Goal: Task Accomplishment & Management: Use online tool/utility

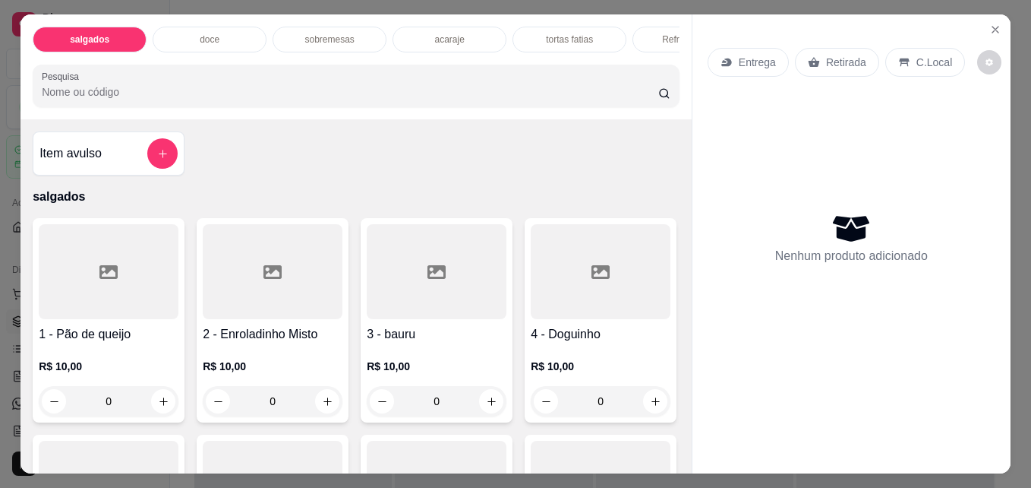
click at [213, 33] on p "doce" at bounding box center [210, 39] width 20 height 12
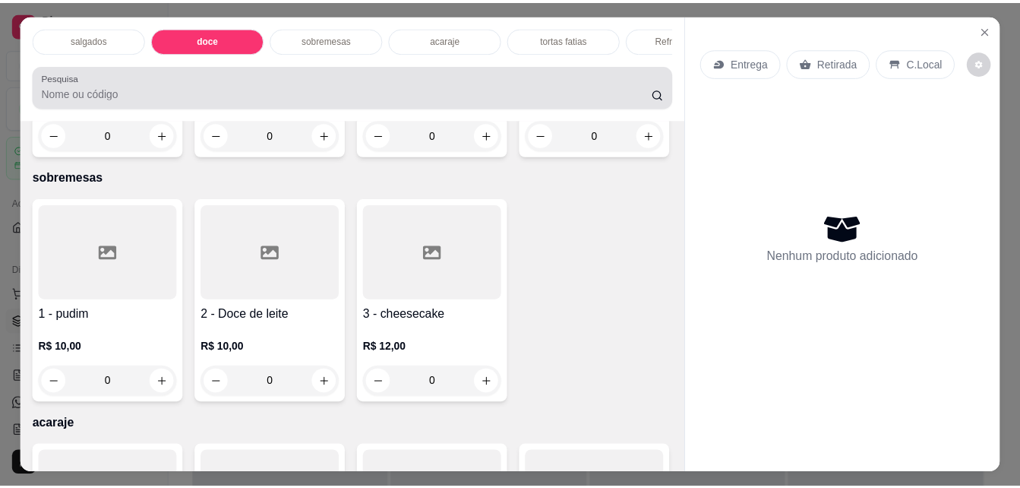
scroll to position [39, 0]
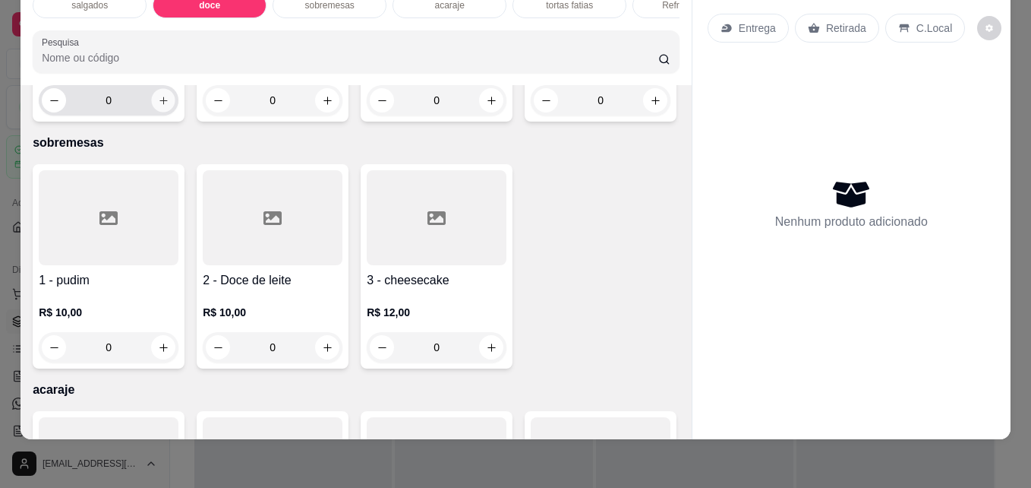
click at [162, 106] on icon "increase-product-quantity" at bounding box center [163, 100] width 11 height 11
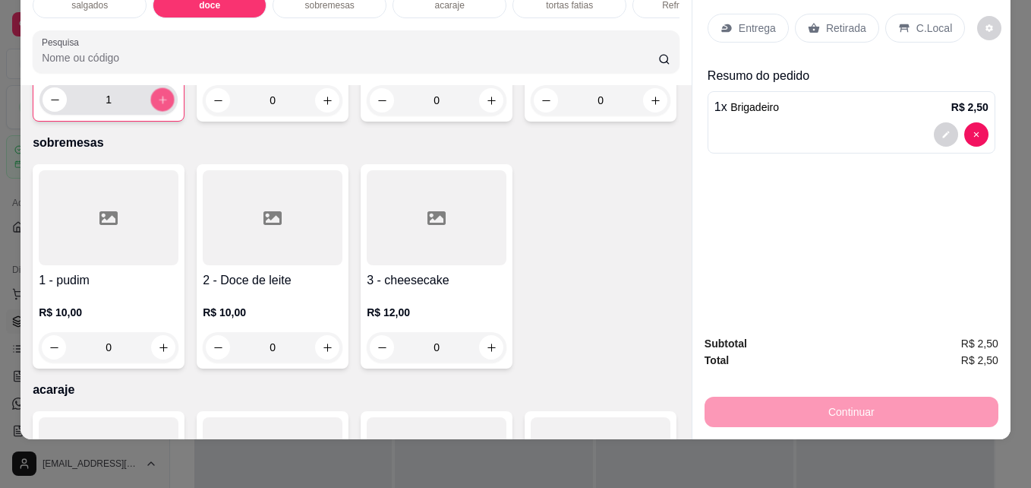
click at [162, 106] on icon "increase-product-quantity" at bounding box center [162, 99] width 11 height 11
type input "2"
click at [833, 21] on p "Retirada" at bounding box center [846, 28] width 40 height 15
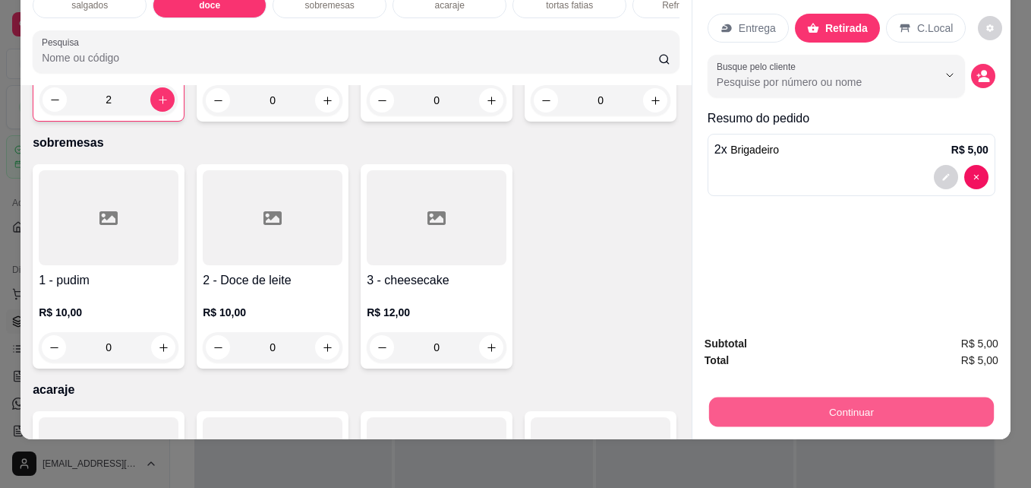
click at [823, 398] on button "Continuar" at bounding box center [851, 411] width 285 height 30
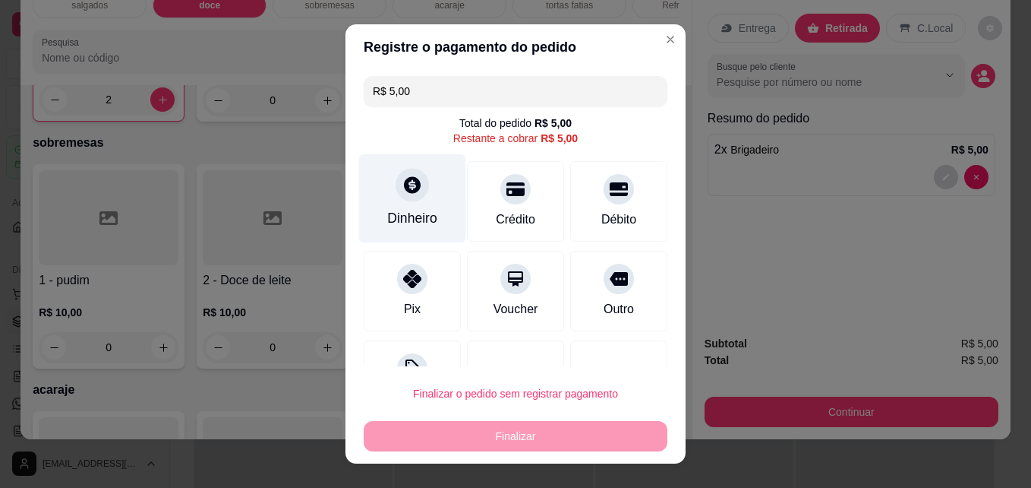
click at [421, 214] on div "Dinheiro" at bounding box center [412, 218] width 50 height 20
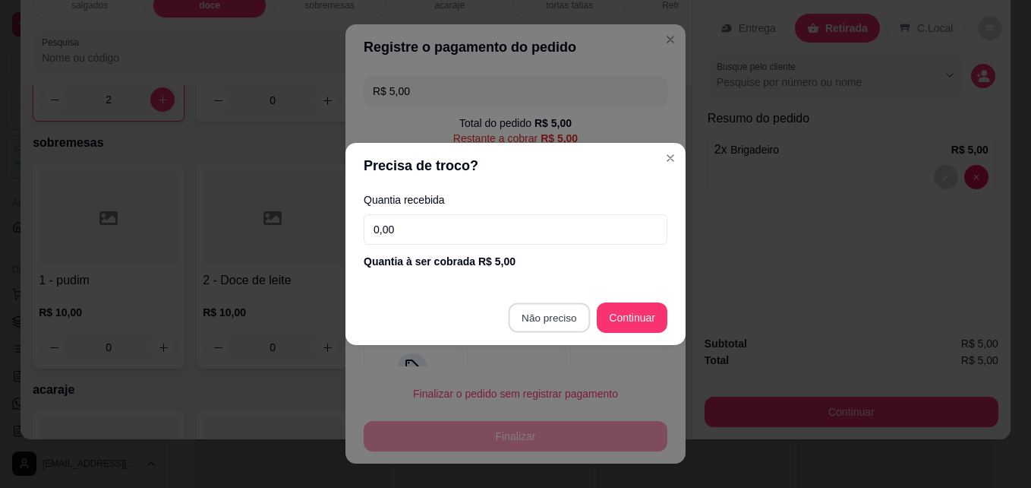
type input "R$ 0,00"
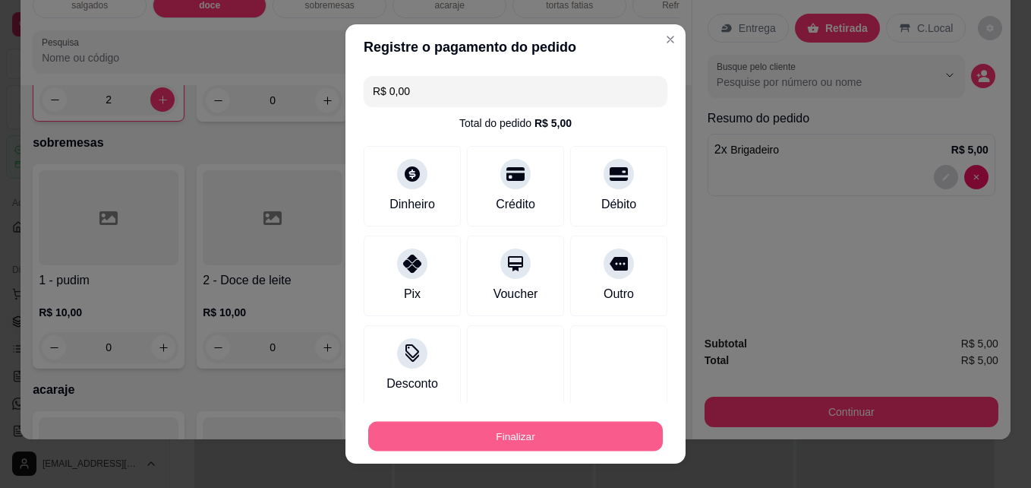
click at [518, 430] on button "Finalizar" at bounding box center [515, 436] width 295 height 30
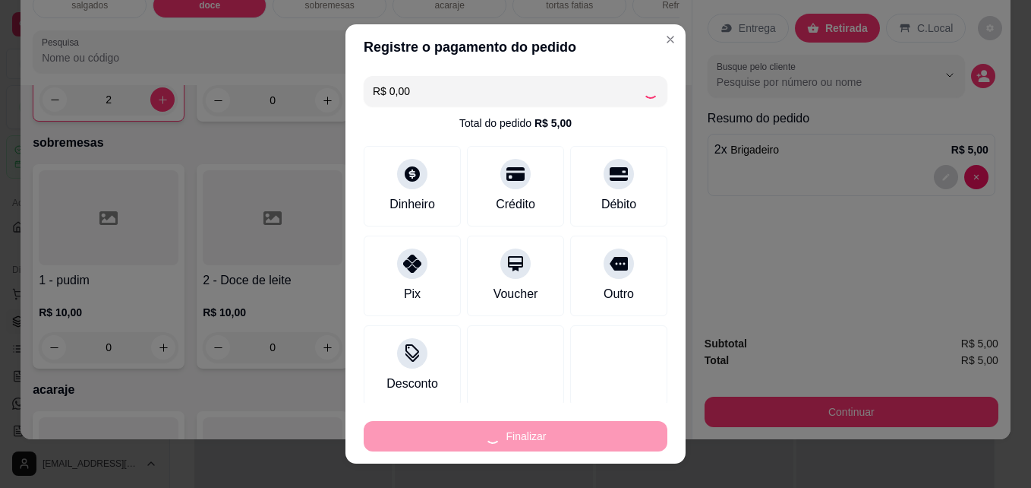
type input "0"
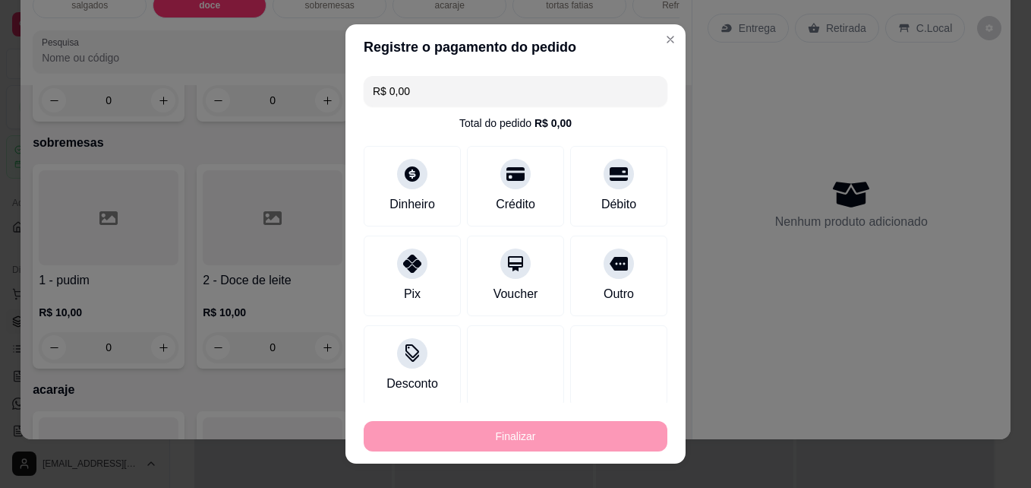
type input "-R$ 5,00"
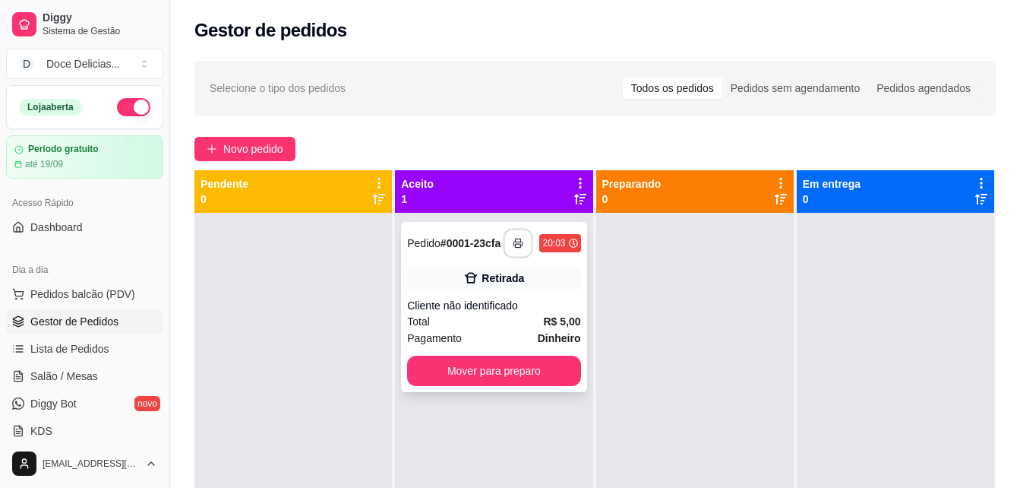
click at [519, 233] on button "button" at bounding box center [518, 244] width 30 height 30
click at [514, 233] on button "button" at bounding box center [518, 244] width 30 height 30
click at [138, 59] on button "D Doce Delicias ..." at bounding box center [84, 64] width 157 height 30
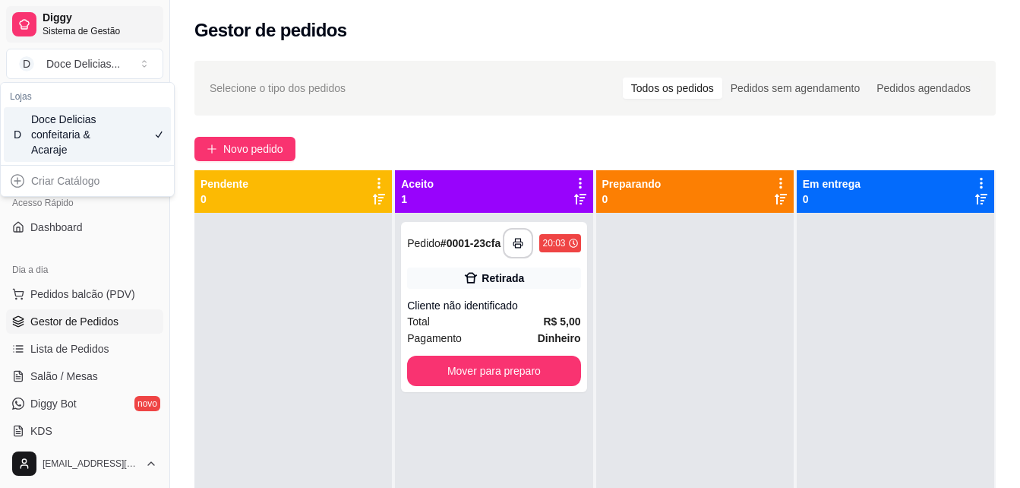
click at [36, 28] on div at bounding box center [24, 24] width 24 height 24
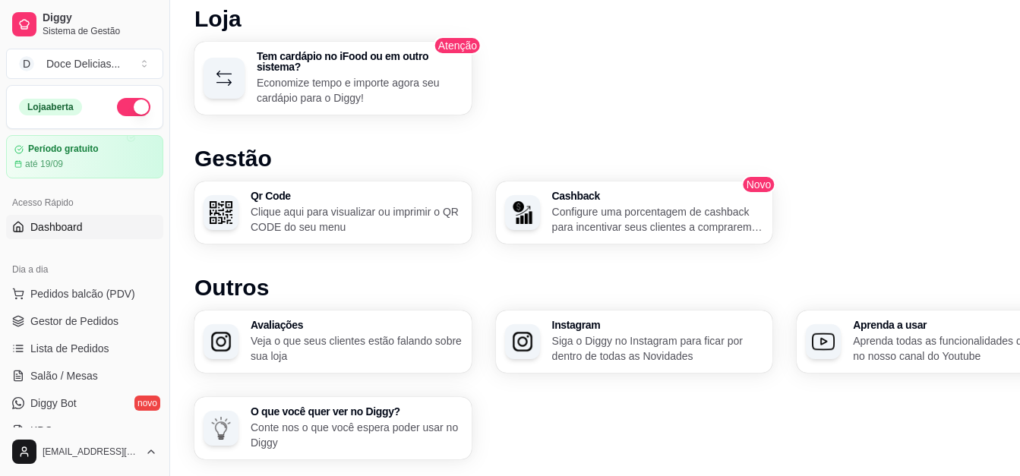
scroll to position [845, 0]
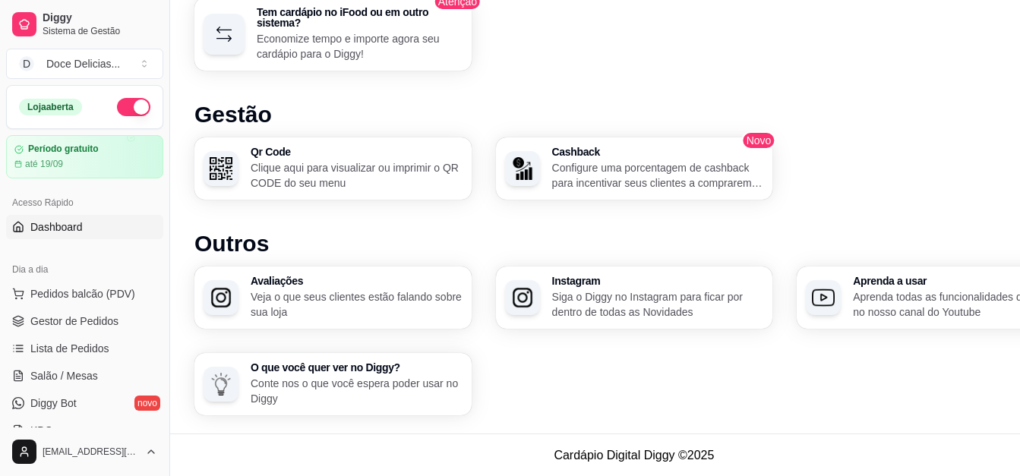
click at [93, 225] on link "Dashboard" at bounding box center [84, 227] width 157 height 24
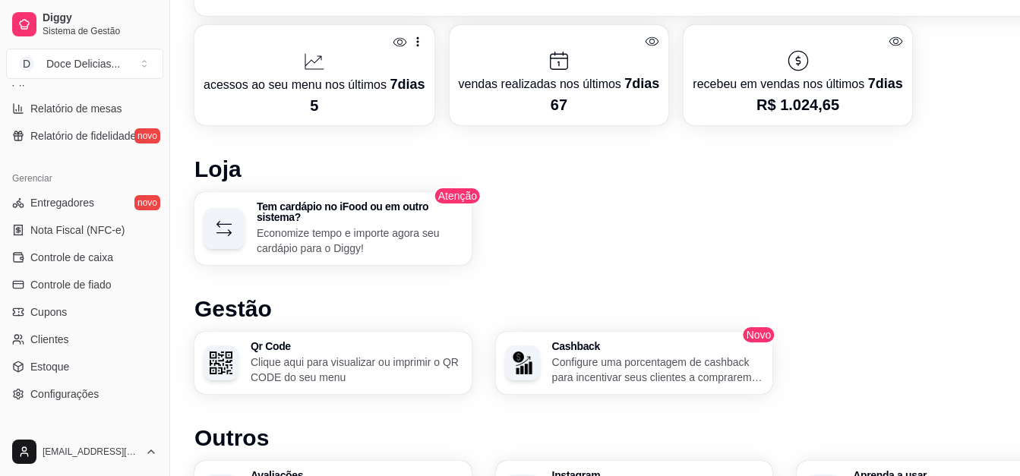
scroll to position [605, 0]
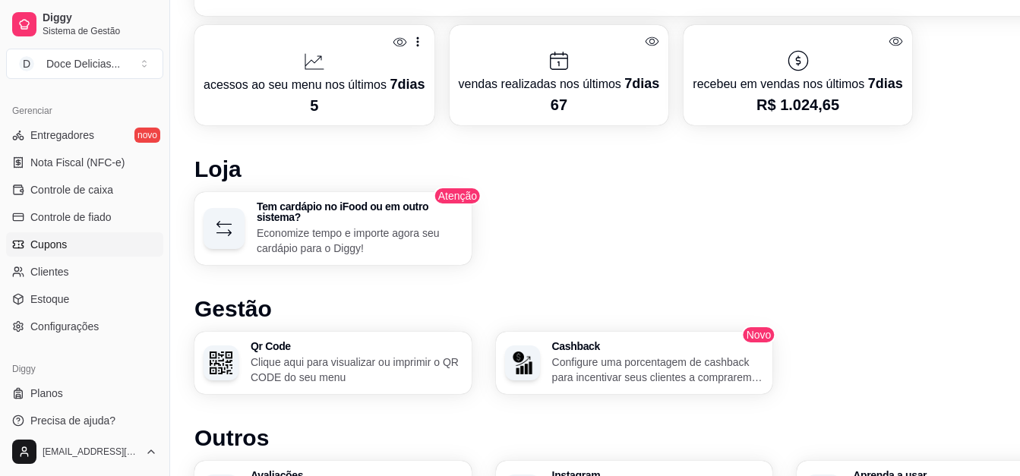
click at [59, 249] on span "Cupons" at bounding box center [48, 244] width 36 height 15
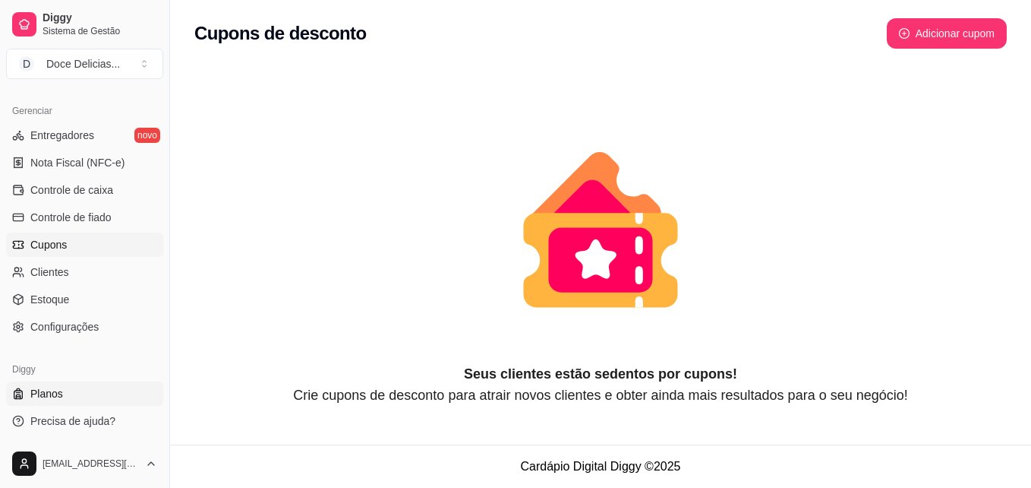
click at [119, 391] on link "Planos" at bounding box center [84, 393] width 157 height 24
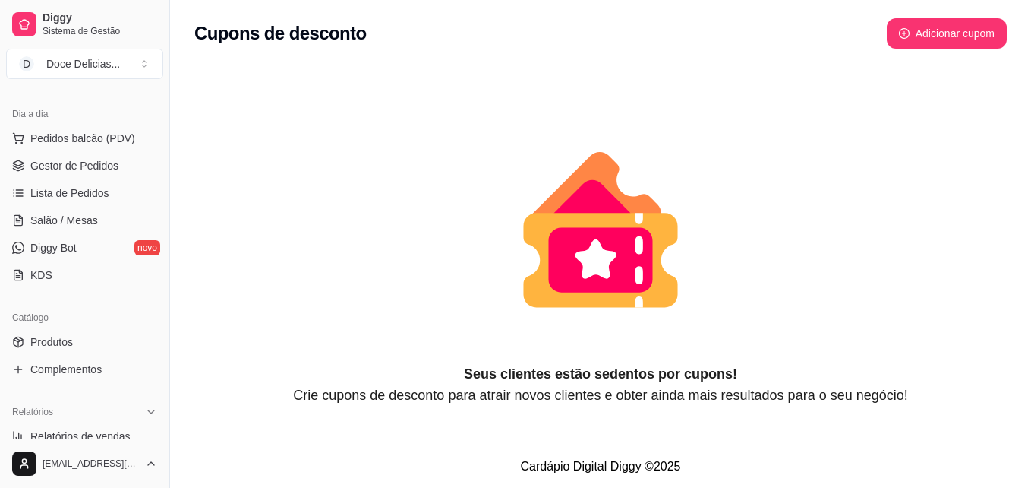
scroll to position [183, 0]
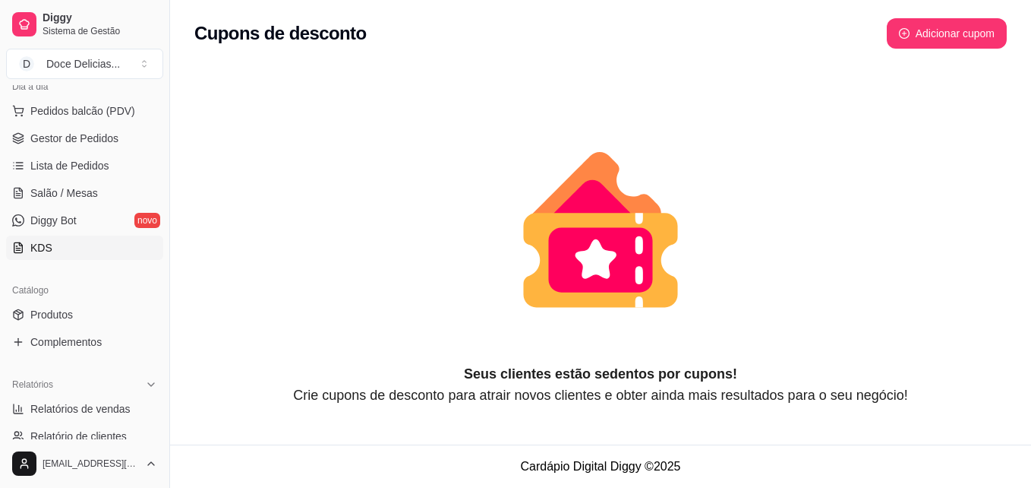
click at [35, 241] on span "KDS" at bounding box center [41, 247] width 22 height 15
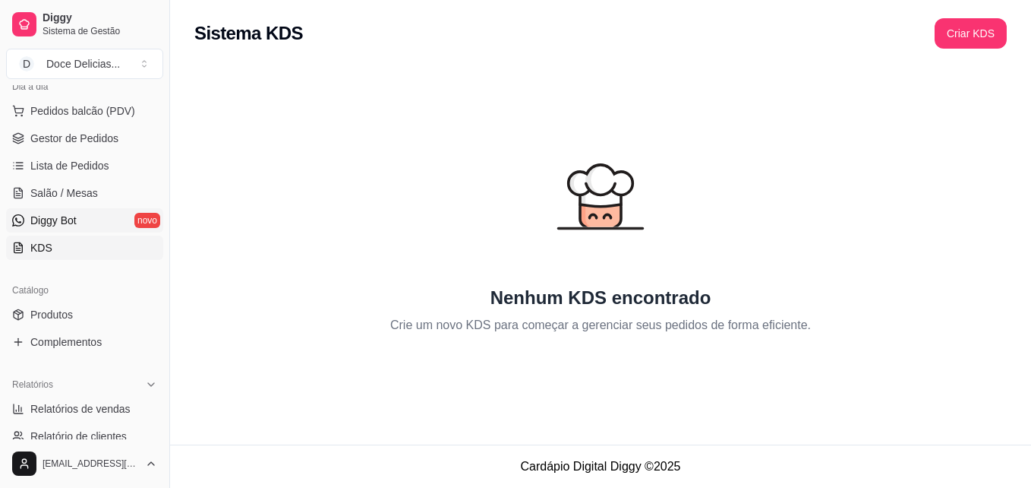
click at [55, 215] on span "Diggy Bot" at bounding box center [53, 220] width 46 height 15
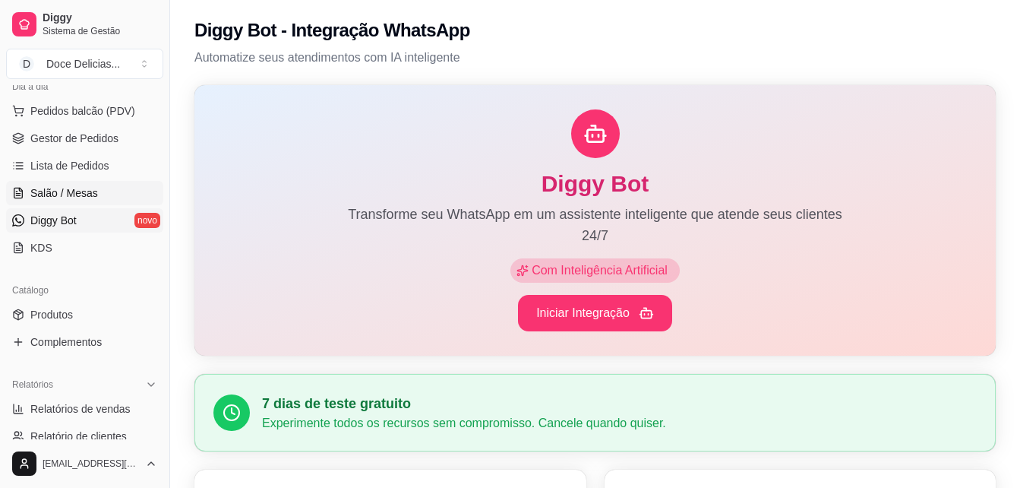
click at [68, 196] on span "Salão / Mesas" at bounding box center [64, 192] width 68 height 15
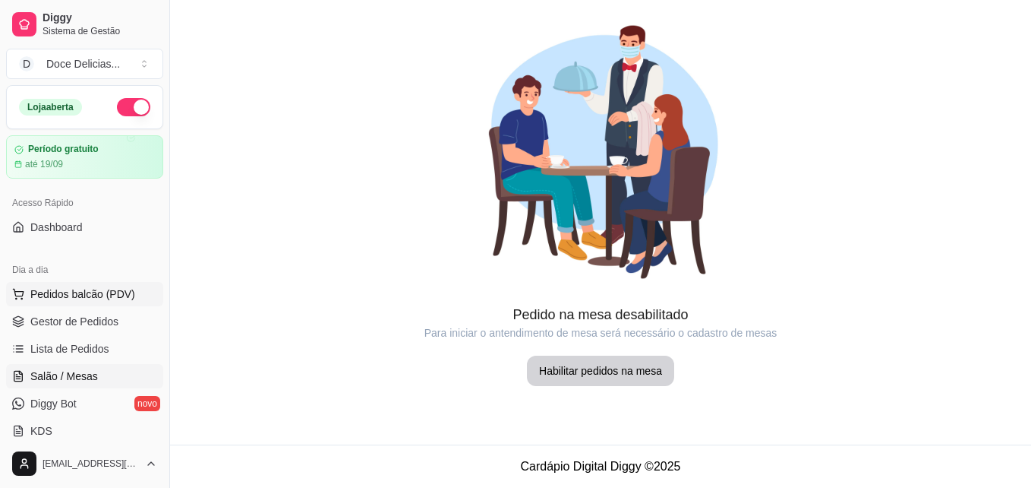
click at [74, 305] on button "Pedidos balcão (PDV)" at bounding box center [84, 294] width 157 height 24
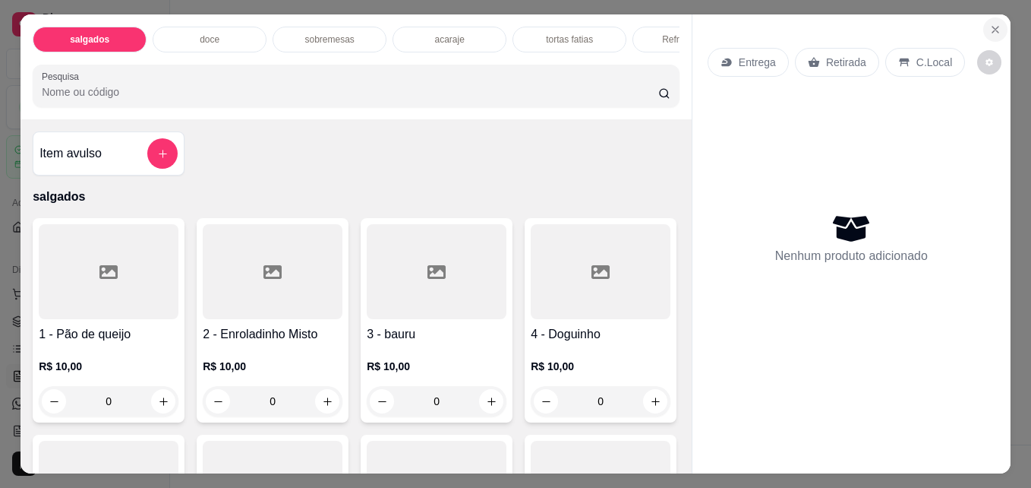
click at [996, 24] on button "Close" at bounding box center [995, 29] width 24 height 24
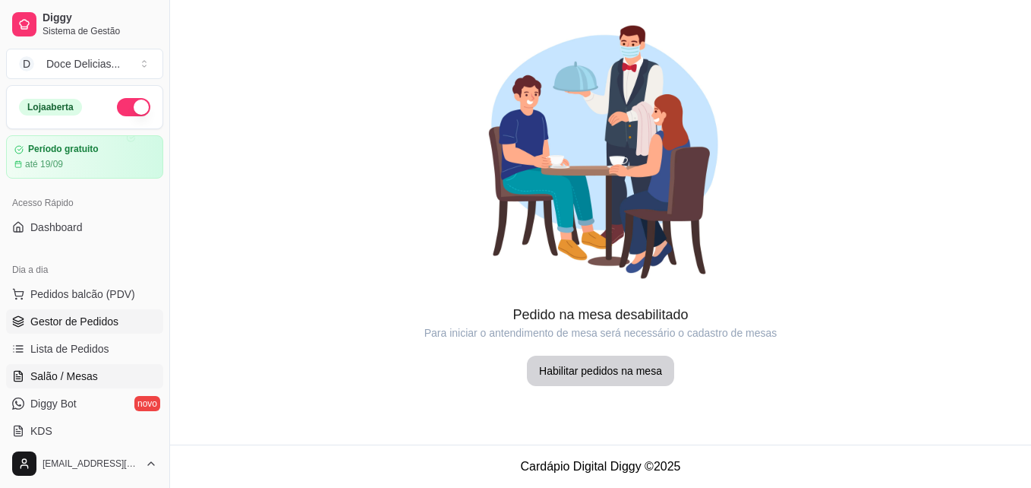
click at [114, 327] on span "Gestor de Pedidos" at bounding box center [74, 321] width 88 height 15
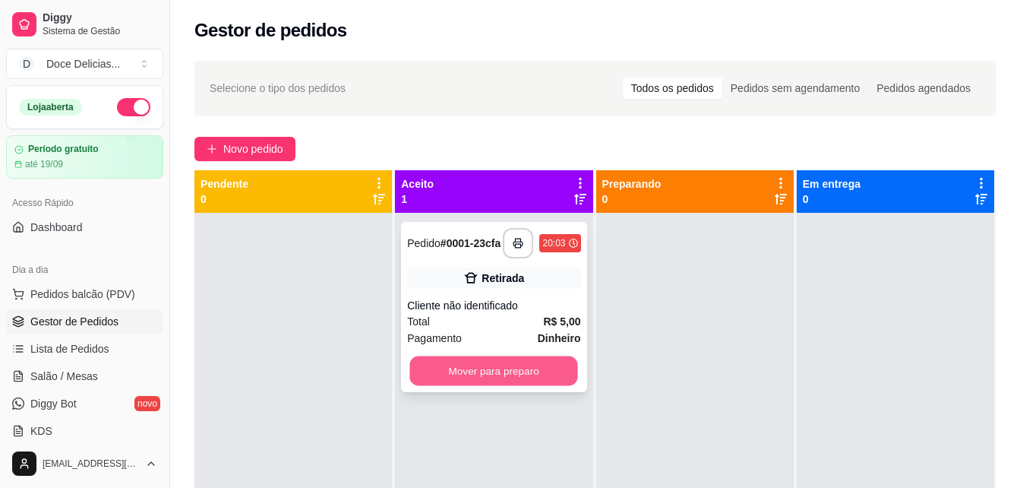
click at [500, 368] on button "Mover para preparo" at bounding box center [494, 371] width 168 height 30
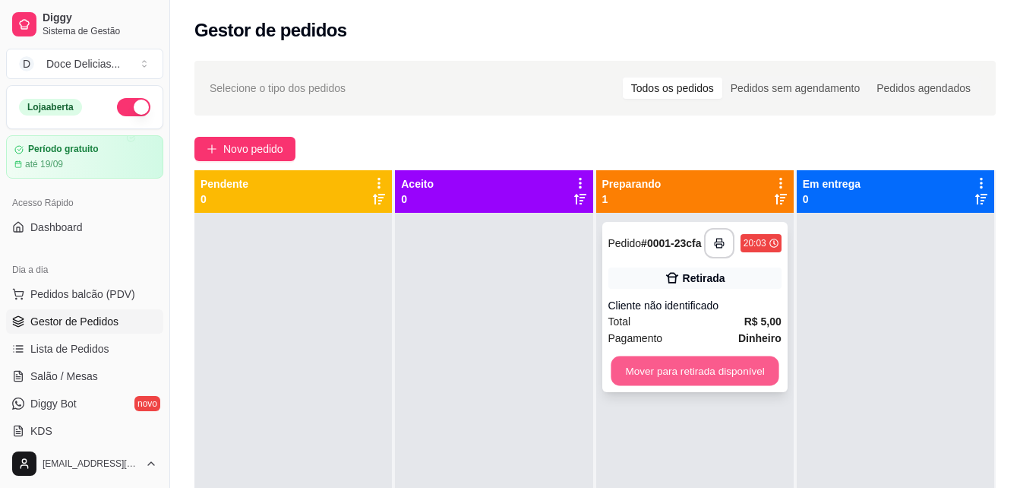
click at [654, 365] on button "Mover para retirada disponível" at bounding box center [695, 371] width 168 height 30
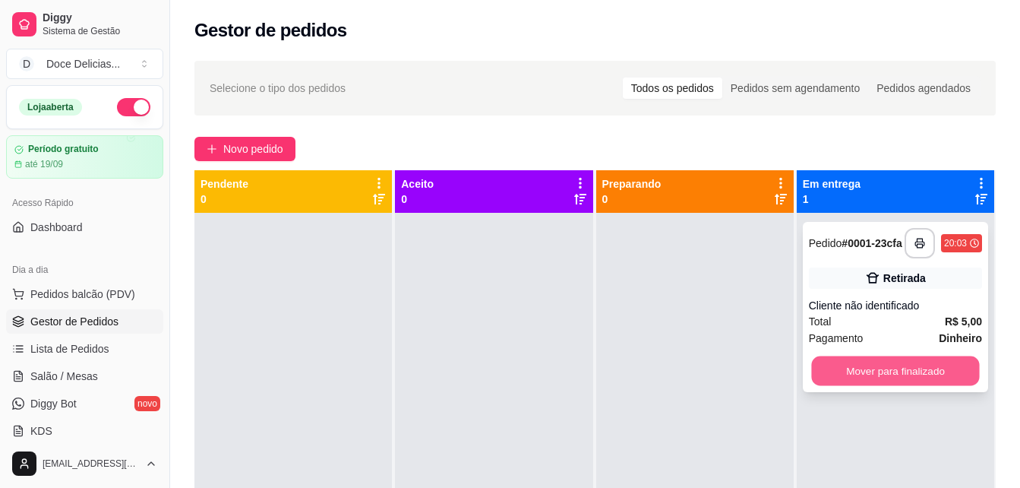
click at [841, 366] on button "Mover para finalizado" at bounding box center [895, 371] width 168 height 30
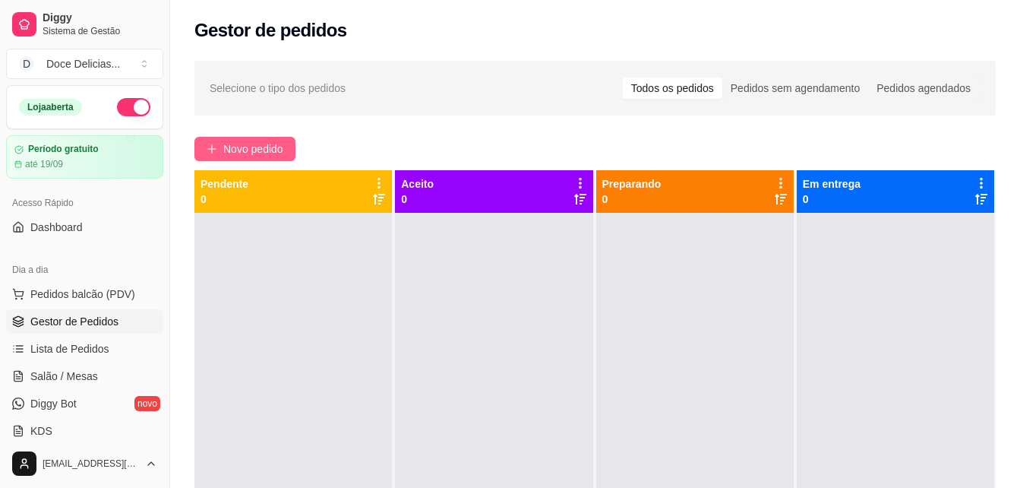
click at [264, 145] on span "Novo pedido" at bounding box center [253, 148] width 60 height 17
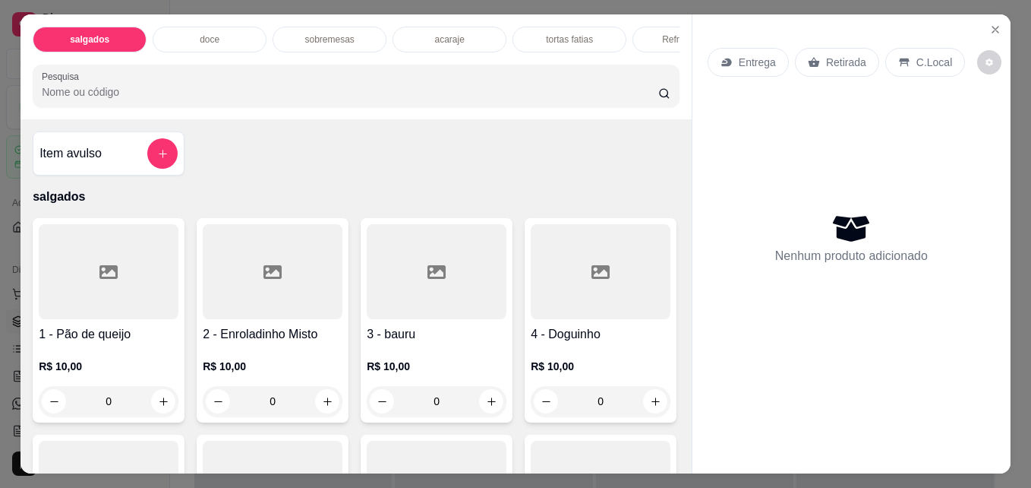
click at [235, 42] on div "doce" at bounding box center [210, 40] width 114 height 26
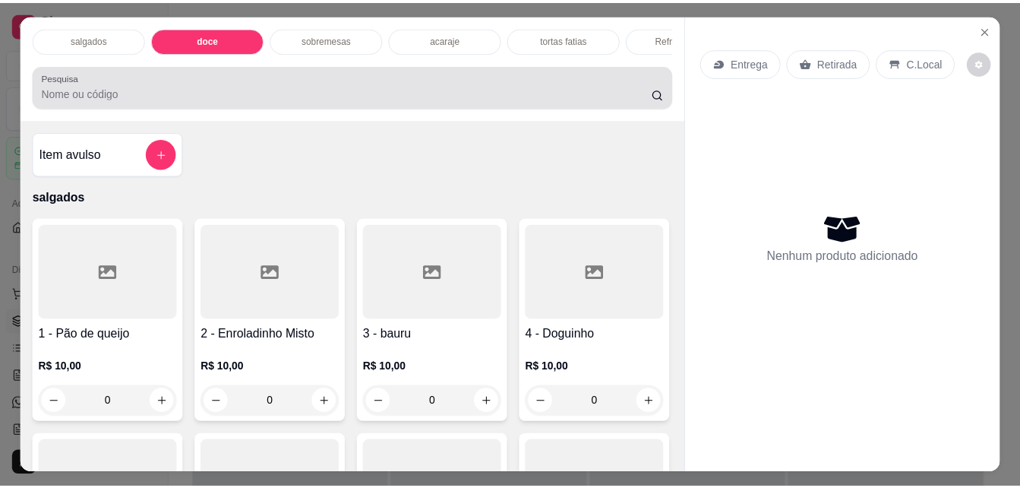
scroll to position [39, 0]
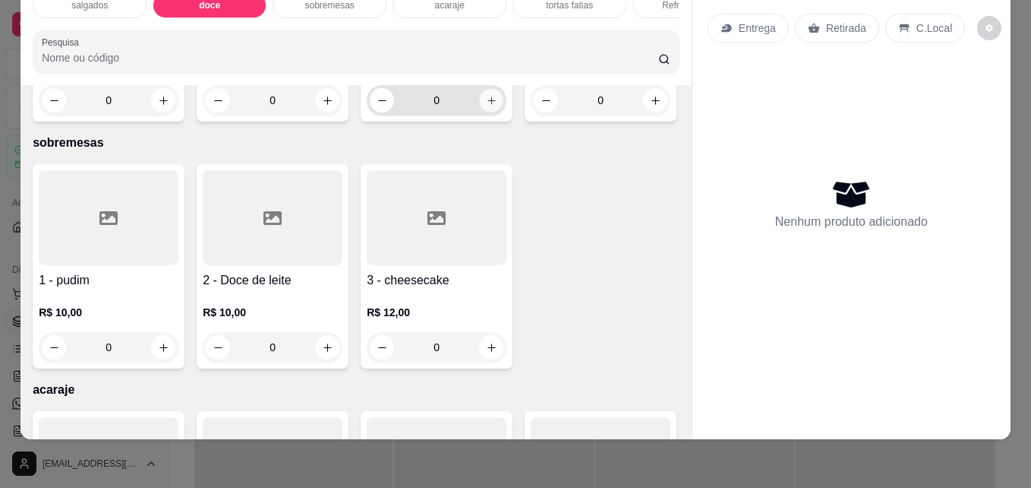
click at [491, 106] on icon "increase-product-quantity" at bounding box center [491, 100] width 11 height 11
type input "1"
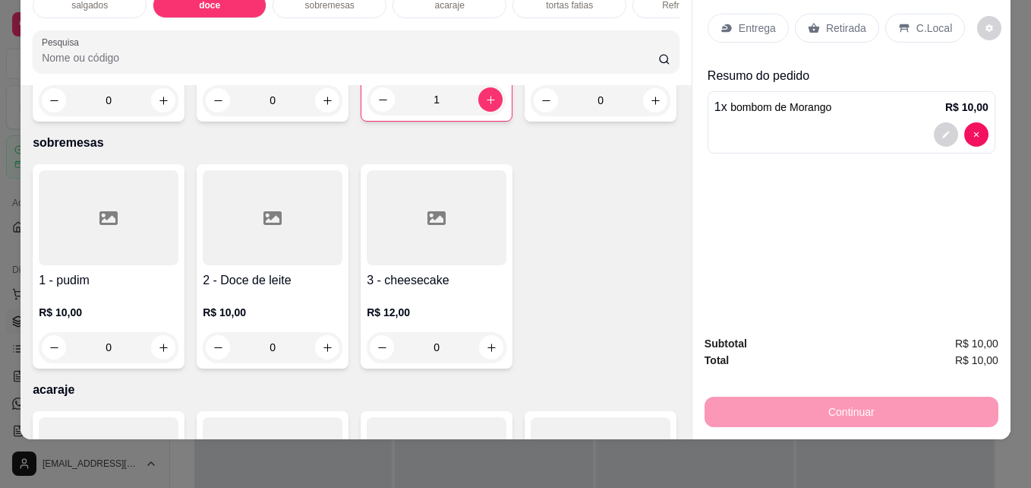
click at [818, 22] on div "Retirada" at bounding box center [837, 28] width 84 height 29
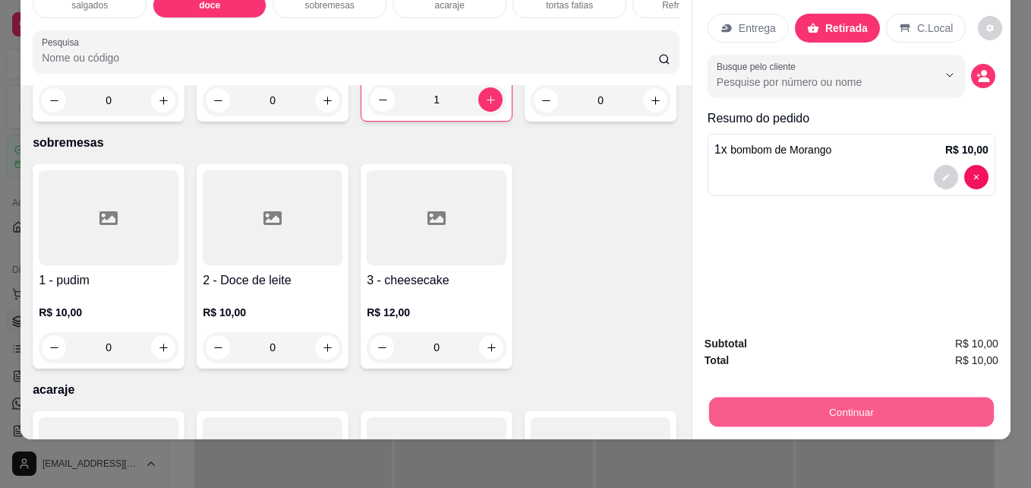
click at [870, 397] on button "Continuar" at bounding box center [851, 411] width 285 height 30
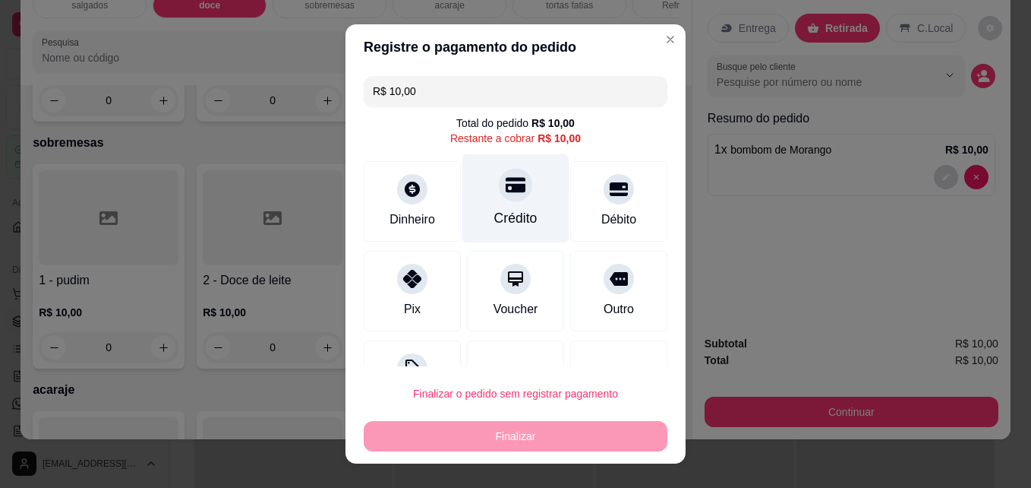
click at [499, 216] on div "Crédito" at bounding box center [515, 218] width 43 height 20
type input "R$ 0,00"
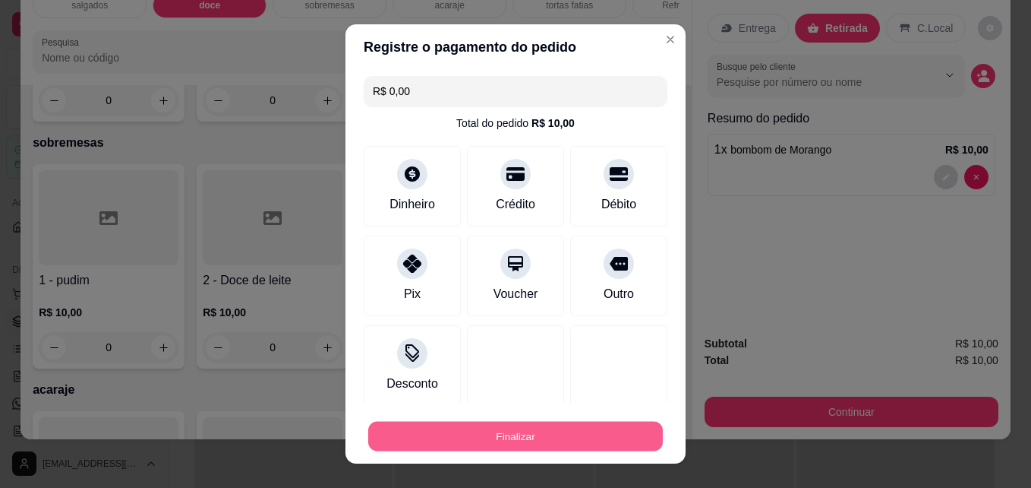
click at [493, 438] on button "Finalizar" at bounding box center [515, 436] width 295 height 30
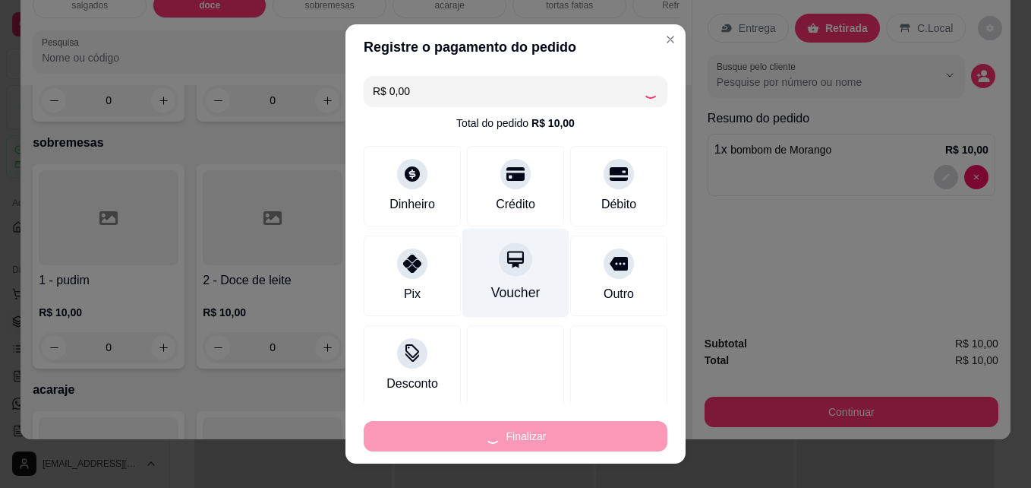
type input "0"
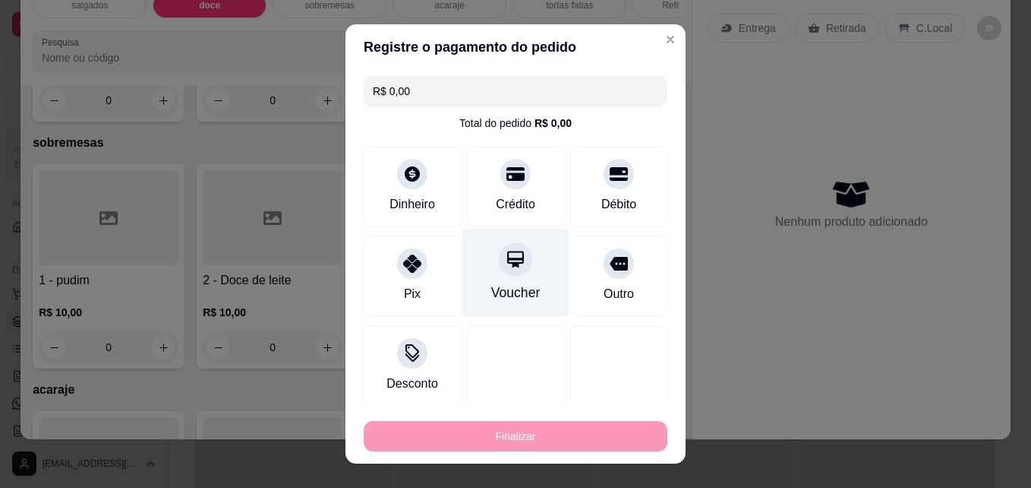
type input "-R$ 10,00"
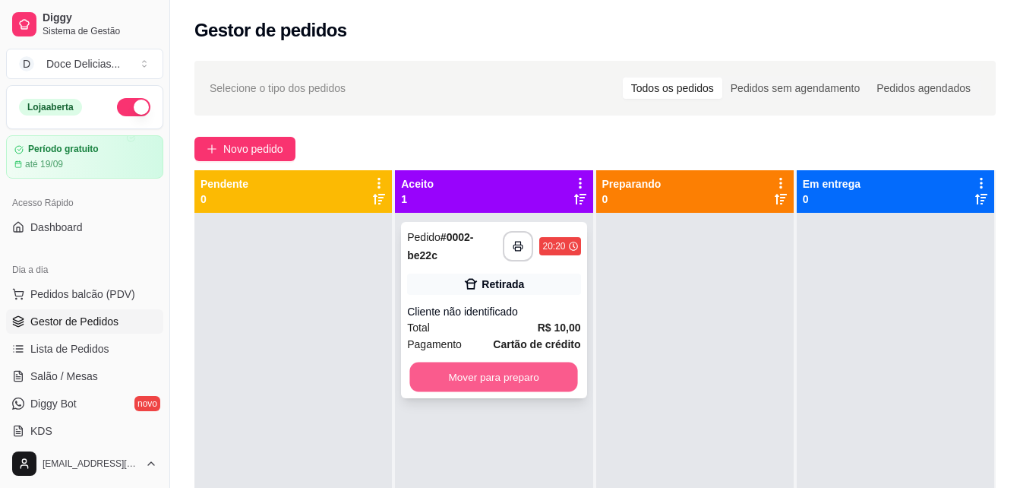
click at [500, 373] on button "Mover para preparo" at bounding box center [494, 377] width 168 height 30
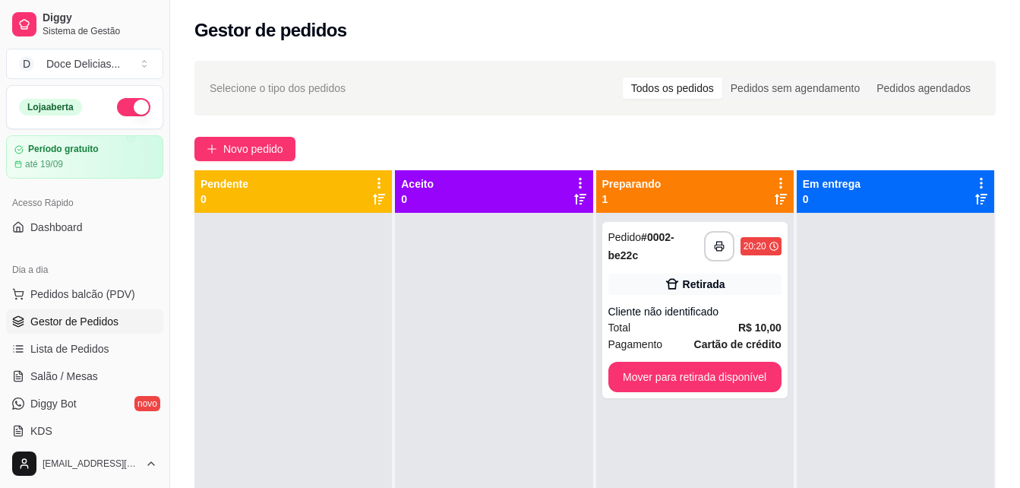
click at [500, 373] on div at bounding box center [493, 457] width 197 height 488
click at [750, 383] on button "Mover para retirada disponível" at bounding box center [695, 377] width 168 height 30
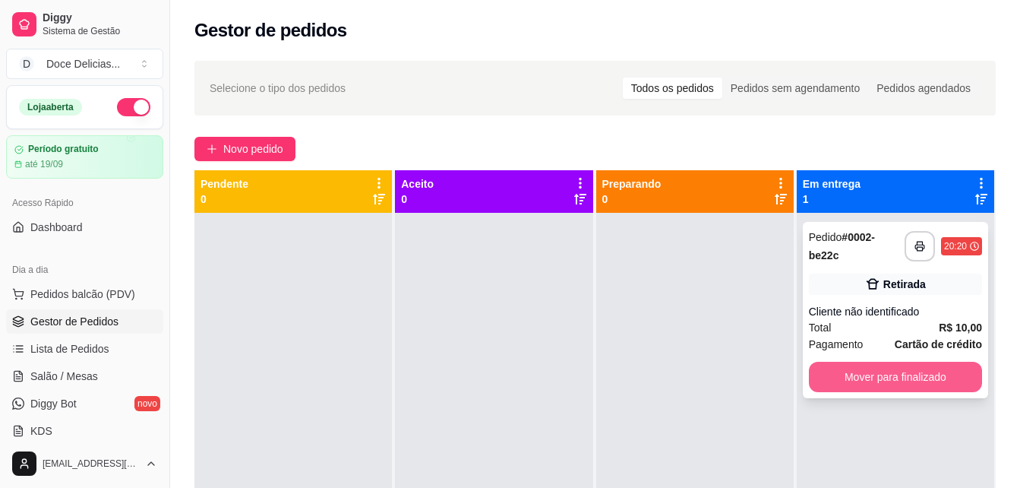
click at [875, 377] on button "Mover para finalizado" at bounding box center [895, 376] width 173 height 30
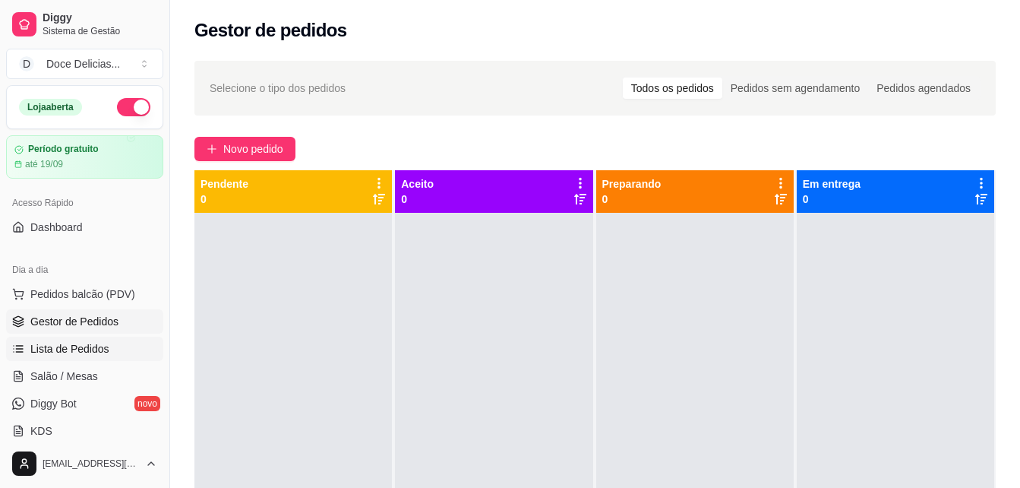
click at [94, 354] on span "Lista de Pedidos" at bounding box center [69, 348] width 79 height 15
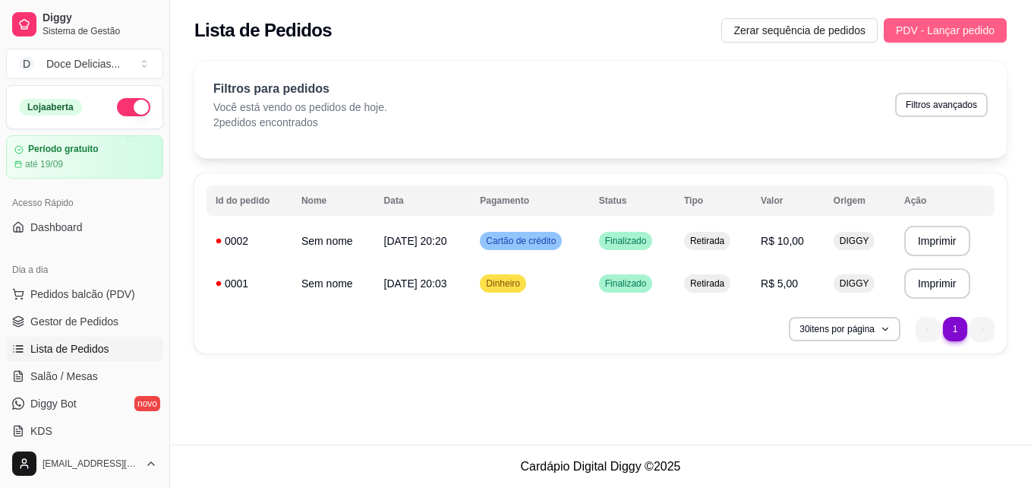
drag, startPoint x: 928, startPoint y: 43, endPoint x: 928, endPoint y: 34, distance: 9.1
click at [928, 34] on div "Lista de Pedidos Zerar sequência de pedidos PDV - Lançar pedido" at bounding box center [600, 26] width 861 height 52
click at [928, 34] on span "PDV - Lançar pedido" at bounding box center [945, 30] width 99 height 17
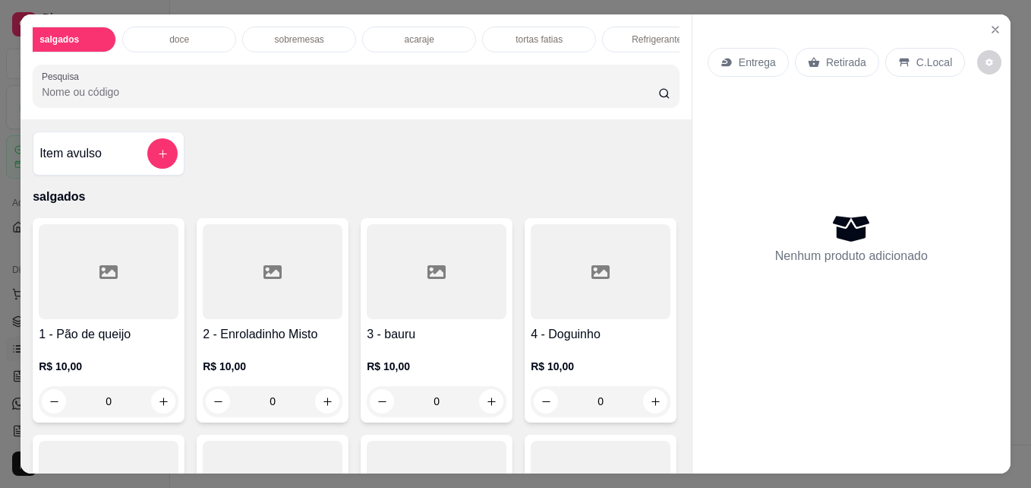
scroll to position [0, 67]
click at [633, 34] on p "Refrigerantes" at bounding box center [622, 39] width 55 height 12
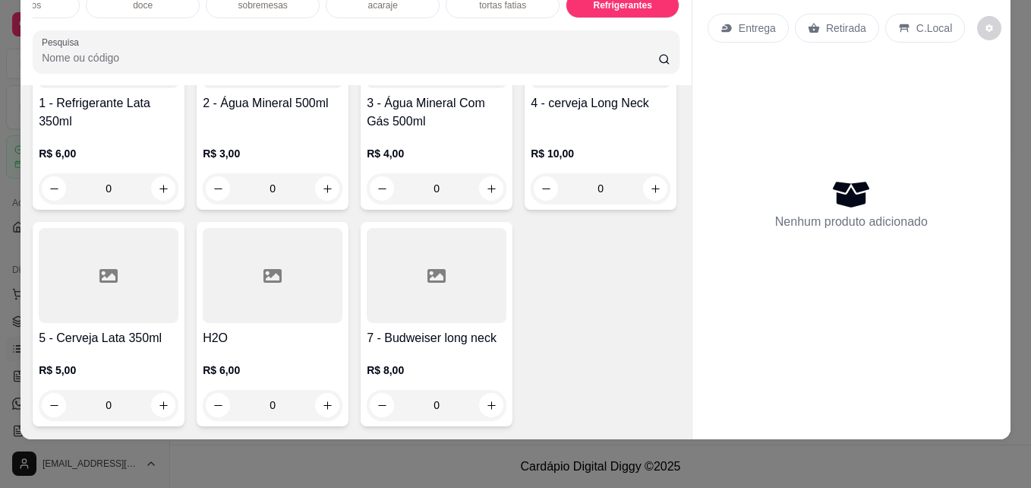
scroll to position [2994, 0]
click at [644, 185] on button "increase-product-quantity" at bounding box center [656, 189] width 24 height 24
type input "1"
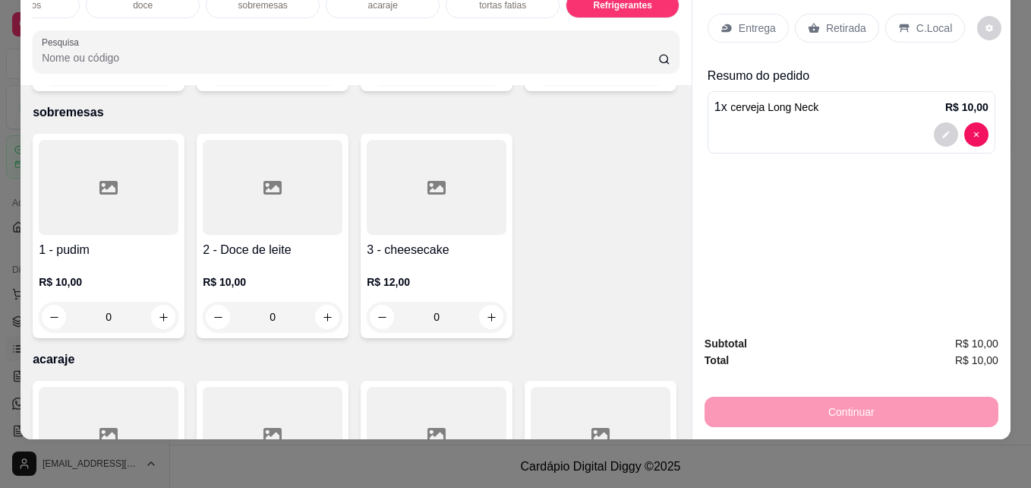
scroll to position [989, 0]
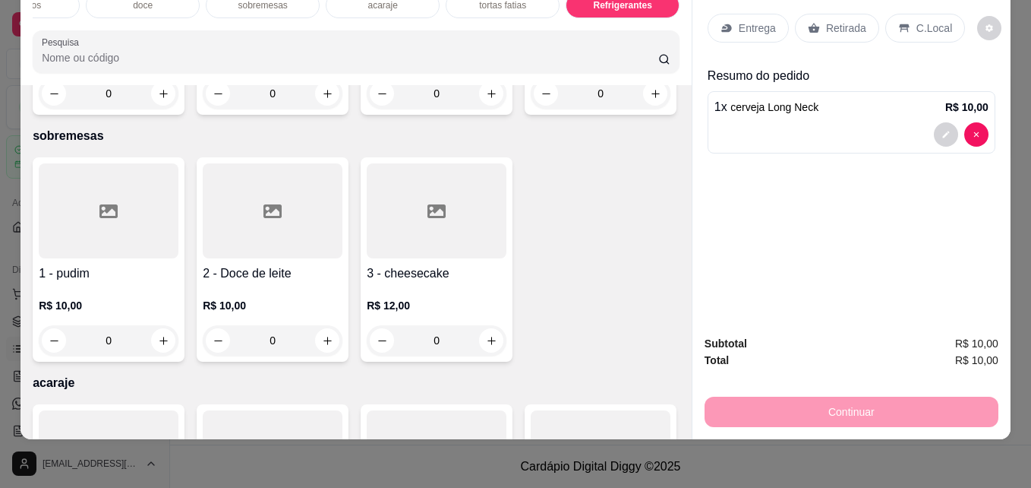
click at [816, 15] on div "Retirada" at bounding box center [837, 28] width 84 height 29
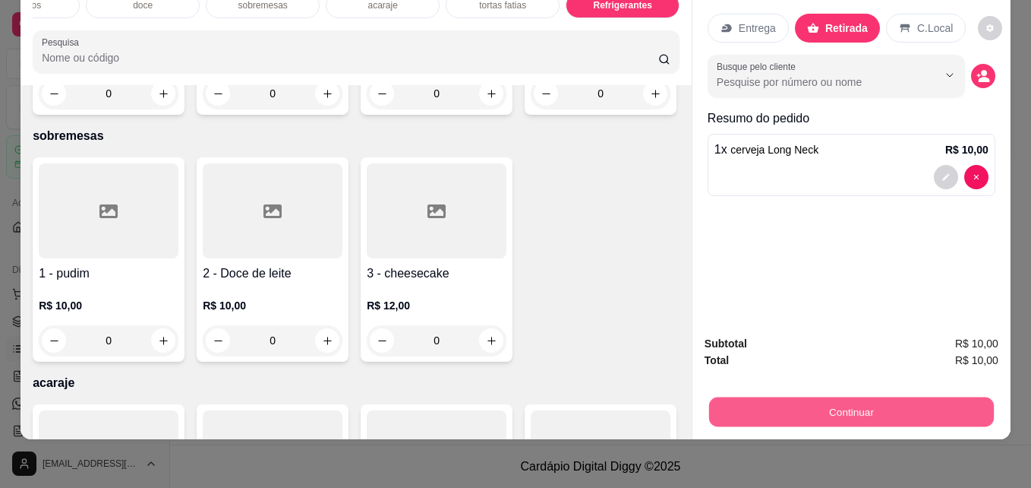
click at [755, 402] on button "Continuar" at bounding box center [851, 411] width 285 height 30
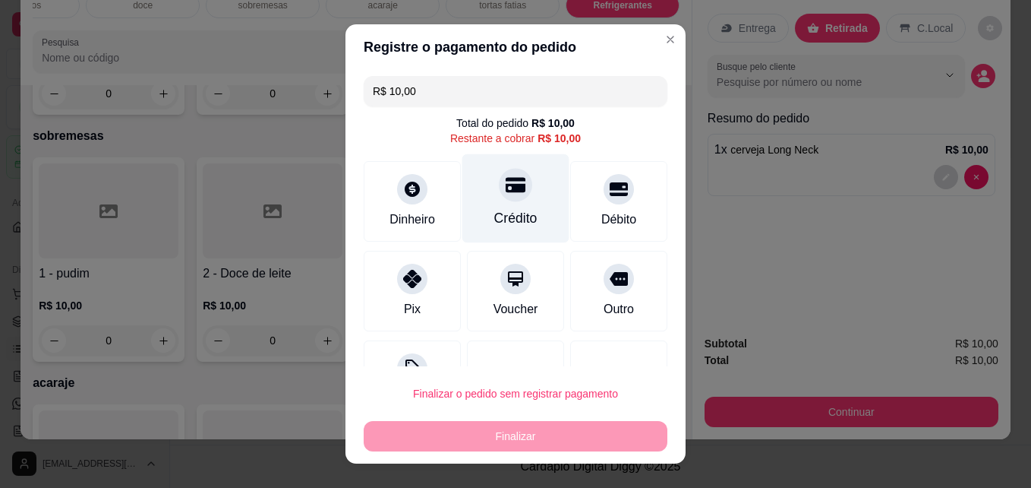
click at [506, 192] on icon at bounding box center [516, 185] width 20 height 15
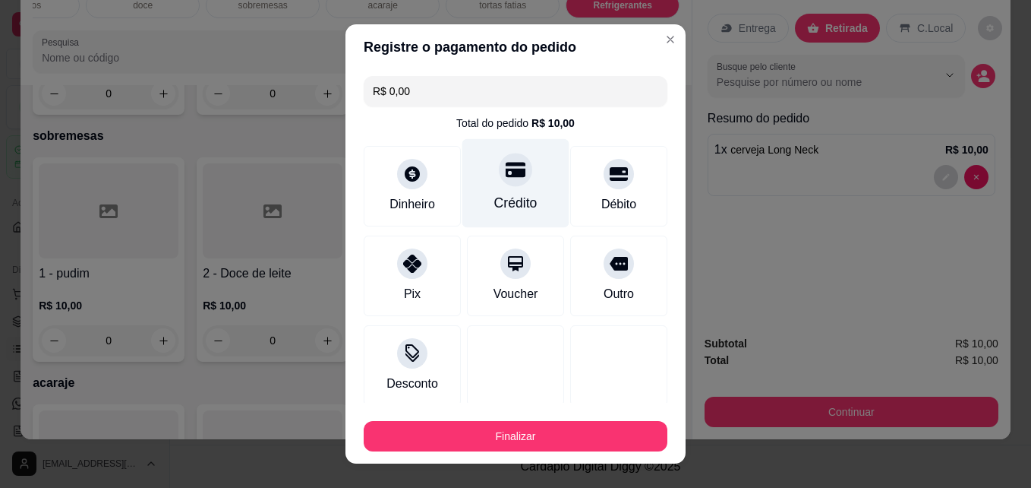
type input "R$ 0,00"
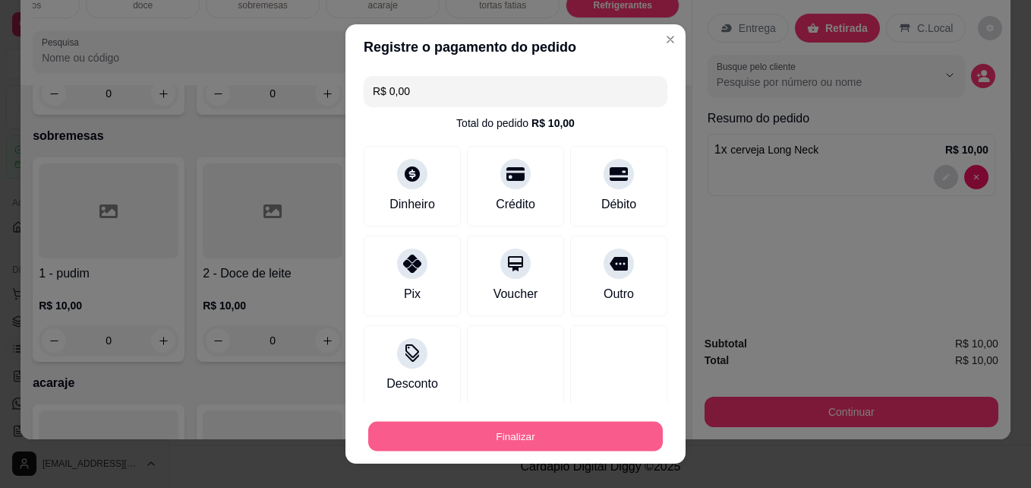
click at [494, 422] on button "Finalizar" at bounding box center [515, 436] width 295 height 30
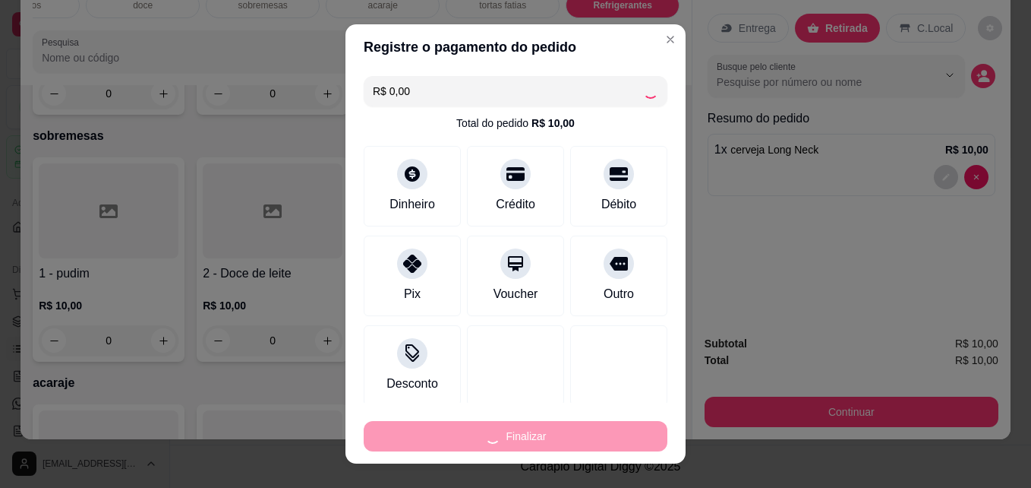
type input "0"
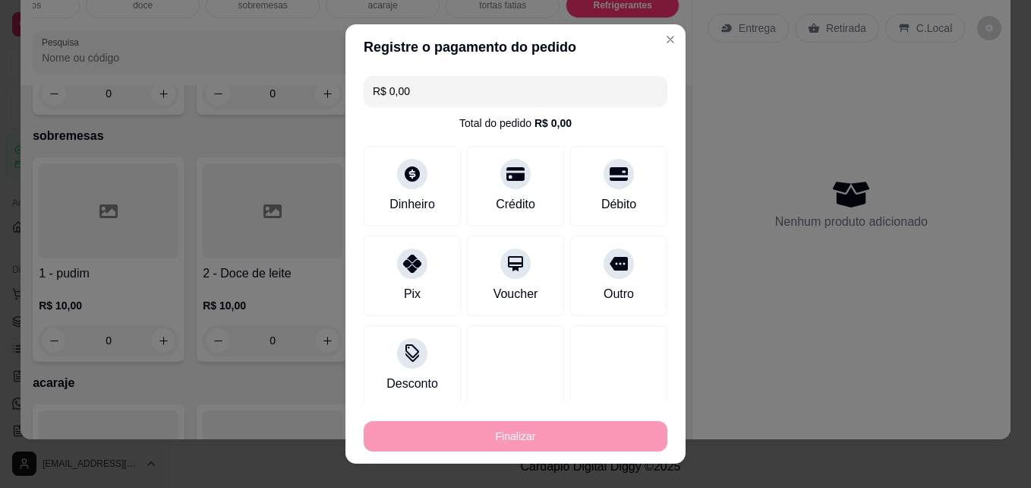
type input "-R$ 10,00"
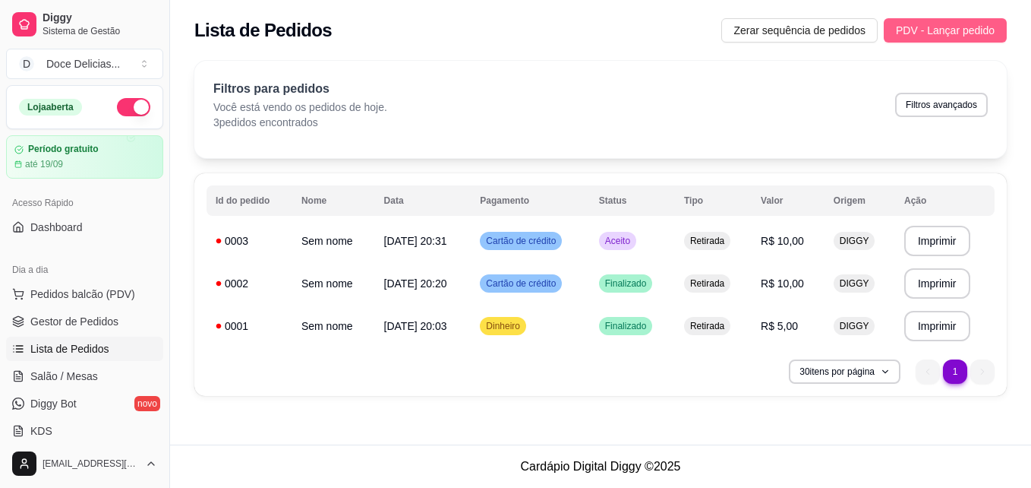
click at [939, 21] on button "PDV - Lançar pedido" at bounding box center [945, 30] width 123 height 24
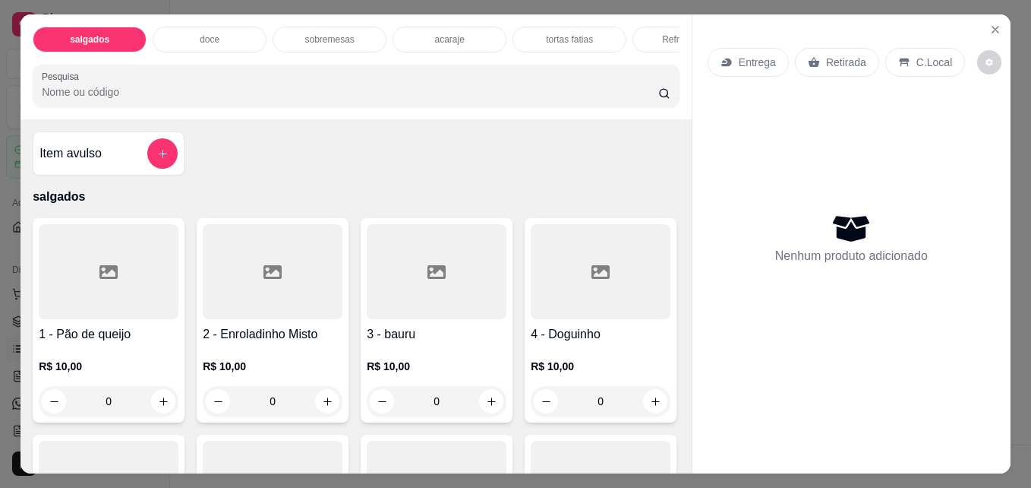
click at [200, 33] on p "doce" at bounding box center [210, 39] width 20 height 12
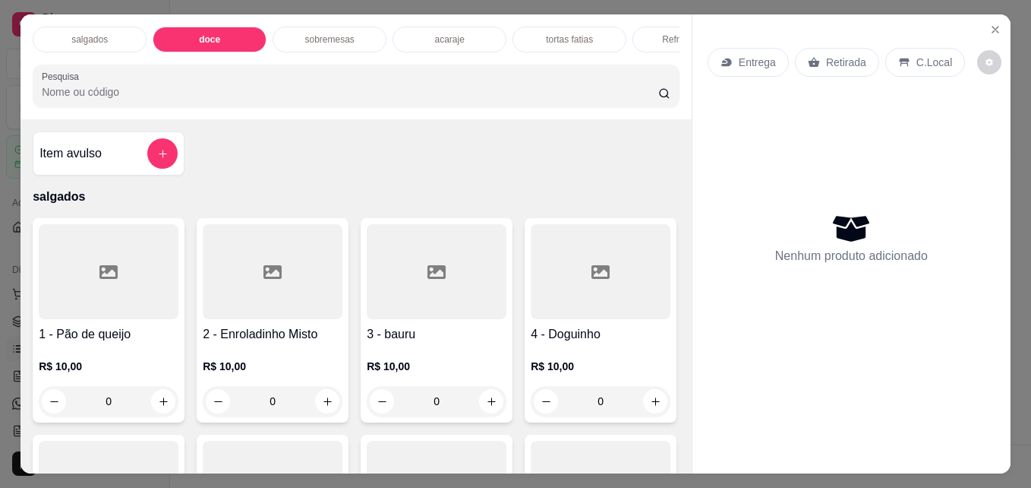
scroll to position [39, 0]
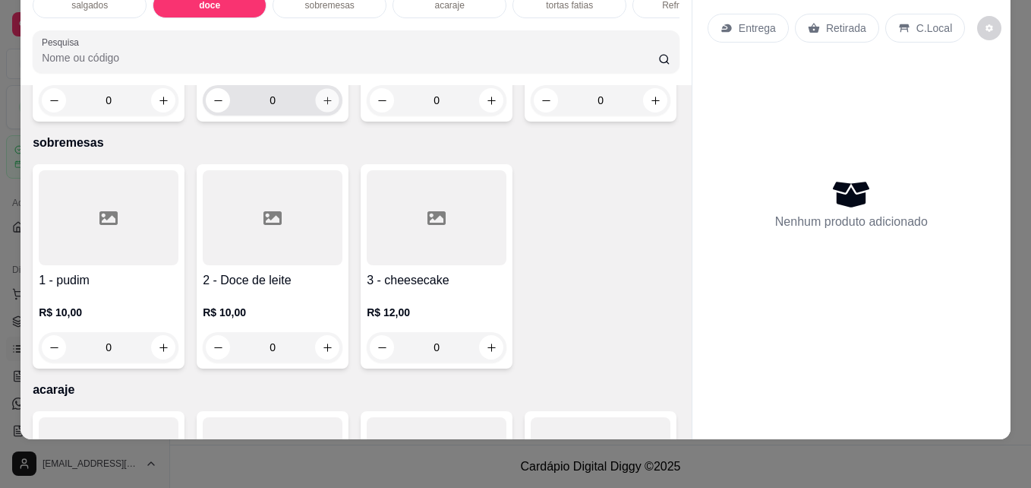
click at [321, 112] on button "increase-product-quantity" at bounding box center [328, 101] width 24 height 24
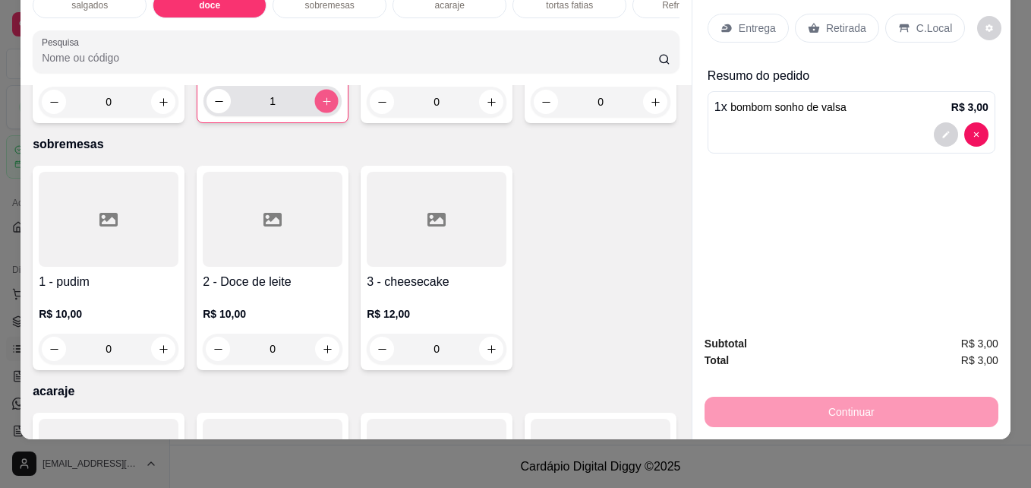
click at [321, 113] on button "increase-product-quantity" at bounding box center [327, 102] width 24 height 24
type input "5"
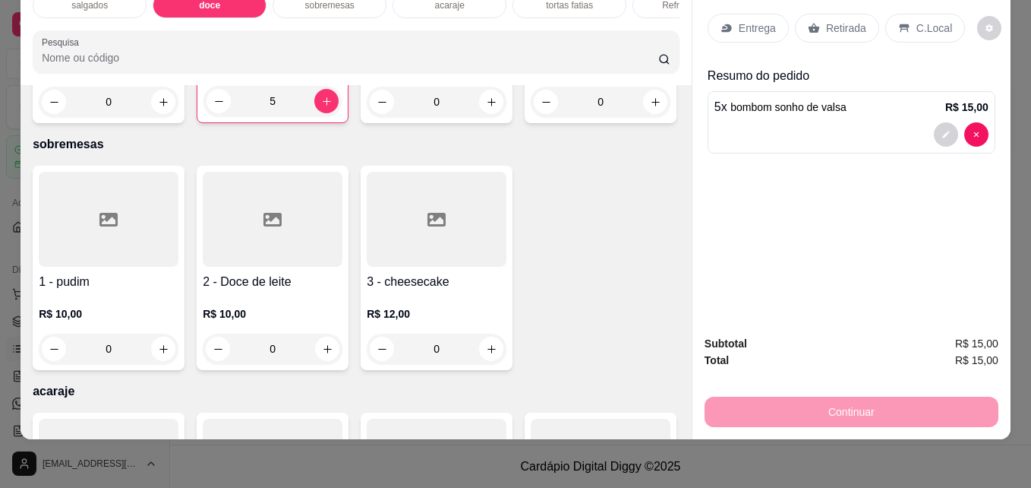
click at [826, 24] on p "Retirada" at bounding box center [846, 28] width 40 height 15
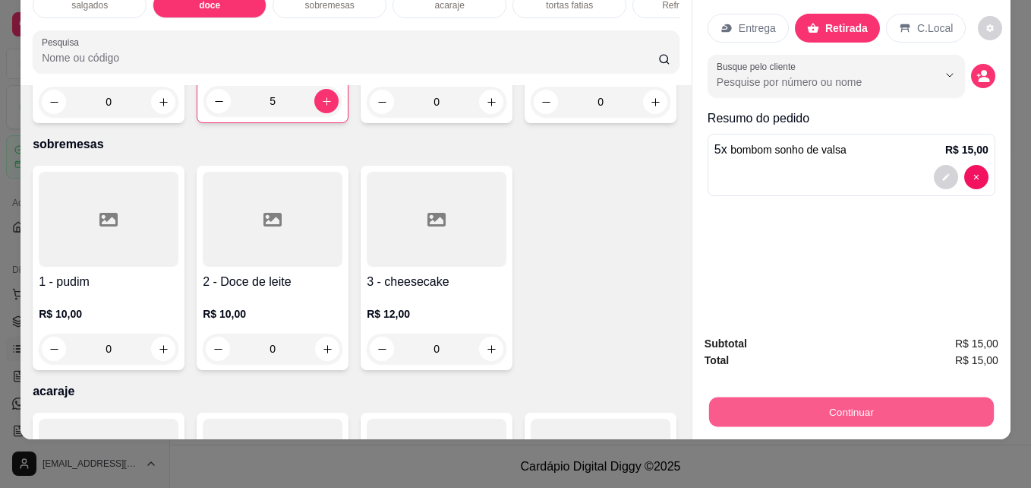
click at [772, 396] on button "Continuar" at bounding box center [851, 411] width 285 height 30
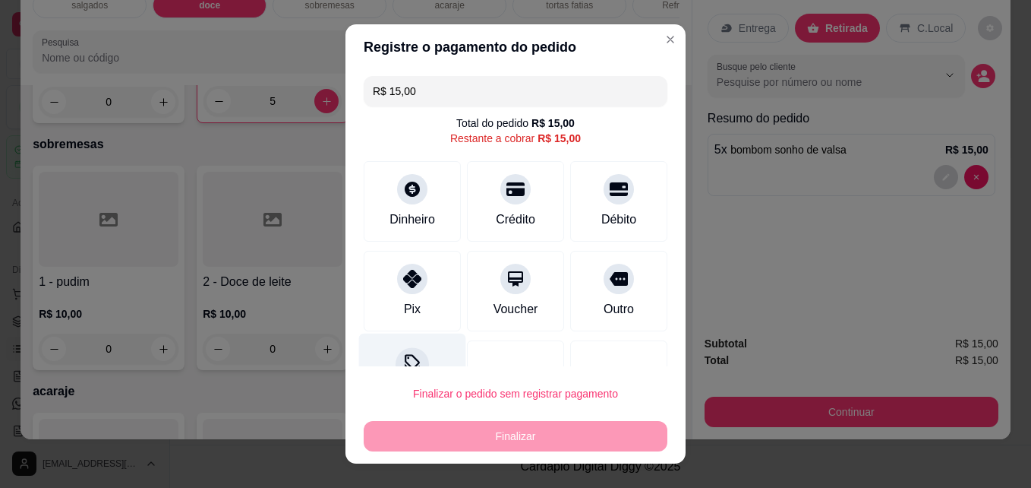
click at [417, 346] on div "Desconto" at bounding box center [412, 377] width 107 height 89
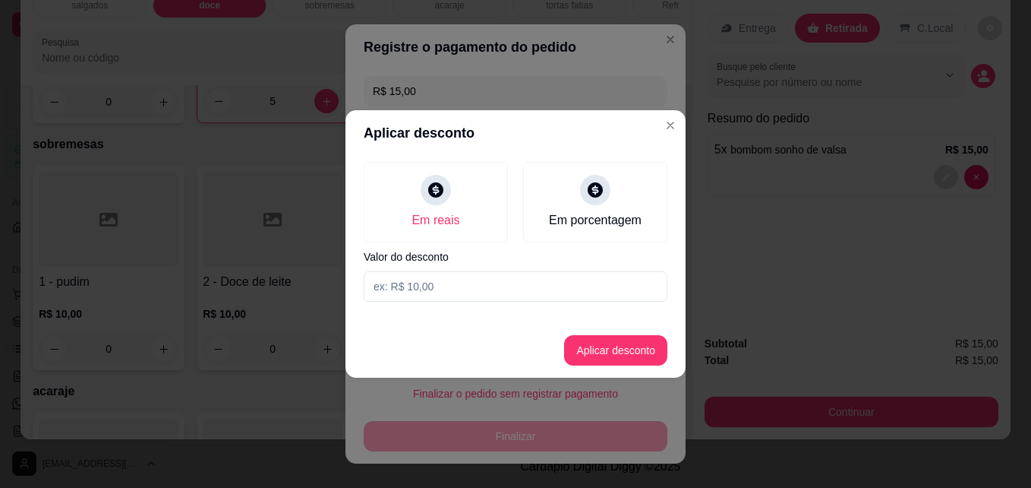
click at [417, 287] on input at bounding box center [516, 286] width 304 height 30
type input "2,50"
click at [604, 348] on button "Aplicar desconto" at bounding box center [616, 351] width 99 height 30
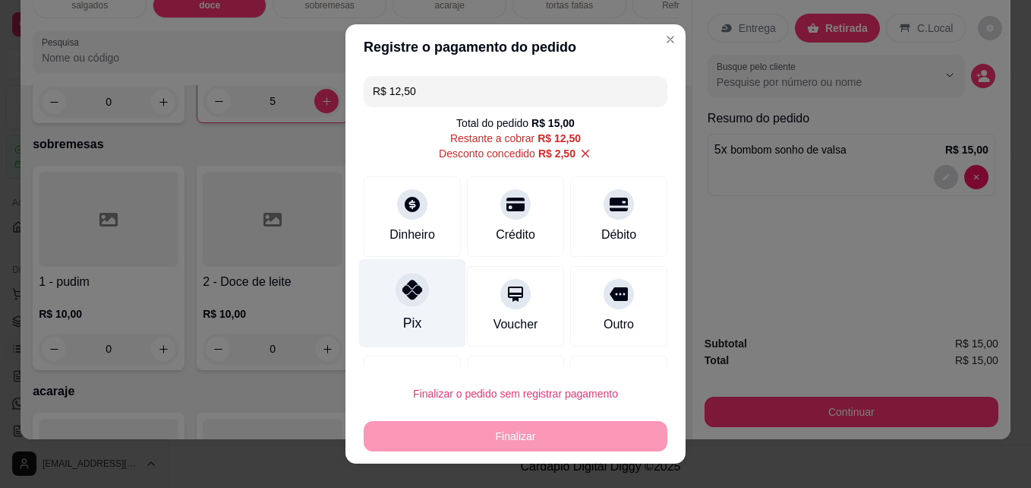
click at [421, 287] on div "Pix" at bounding box center [412, 303] width 107 height 89
type input "R$ 0,00"
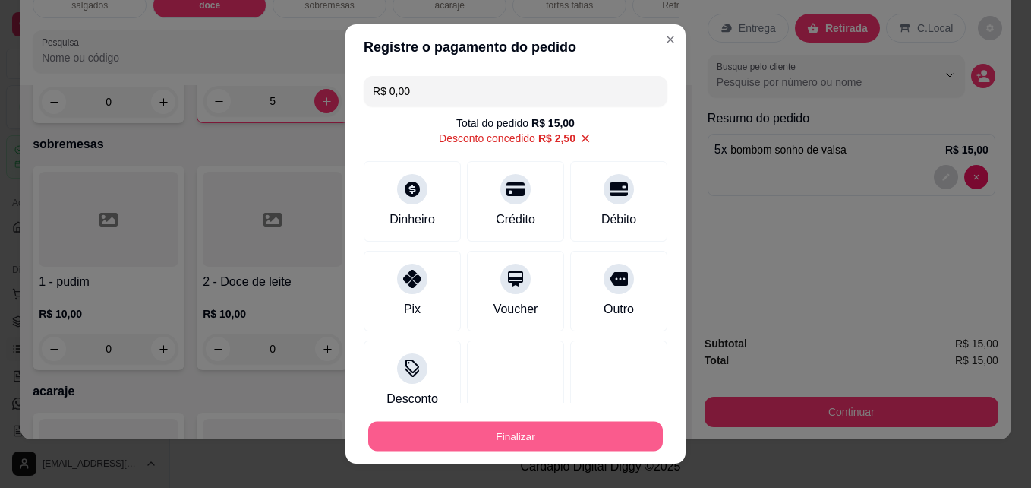
click at [507, 438] on button "Finalizar" at bounding box center [515, 436] width 295 height 30
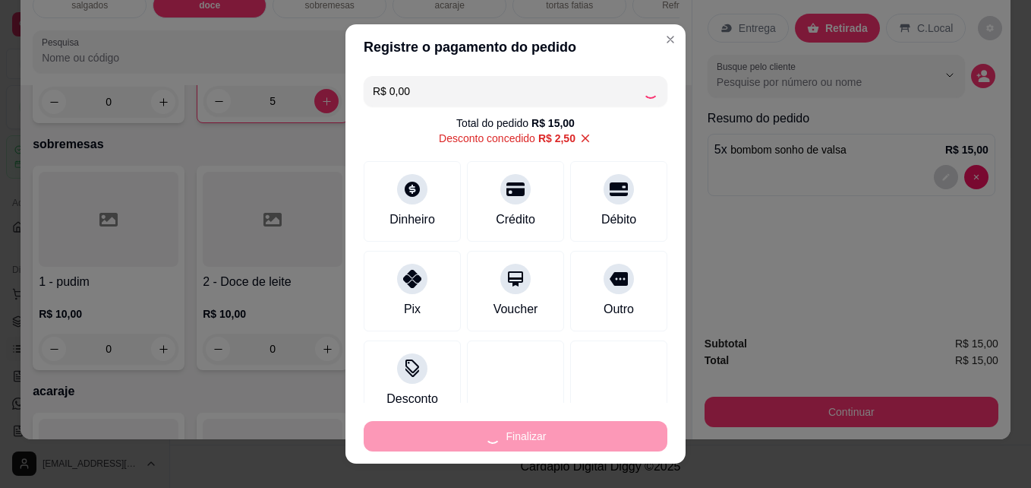
type input "0"
type input "-R$ 15,00"
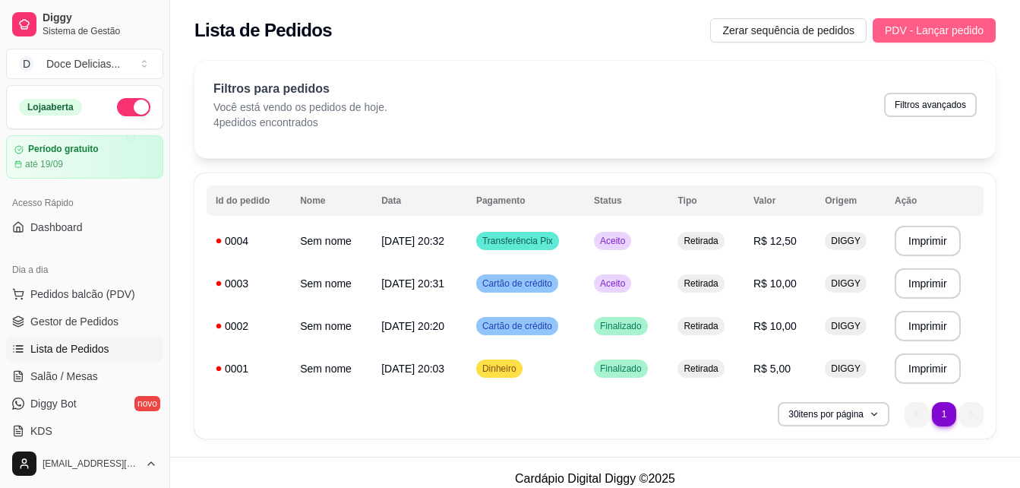
click at [962, 41] on button "PDV - Lançar pedido" at bounding box center [934, 30] width 123 height 24
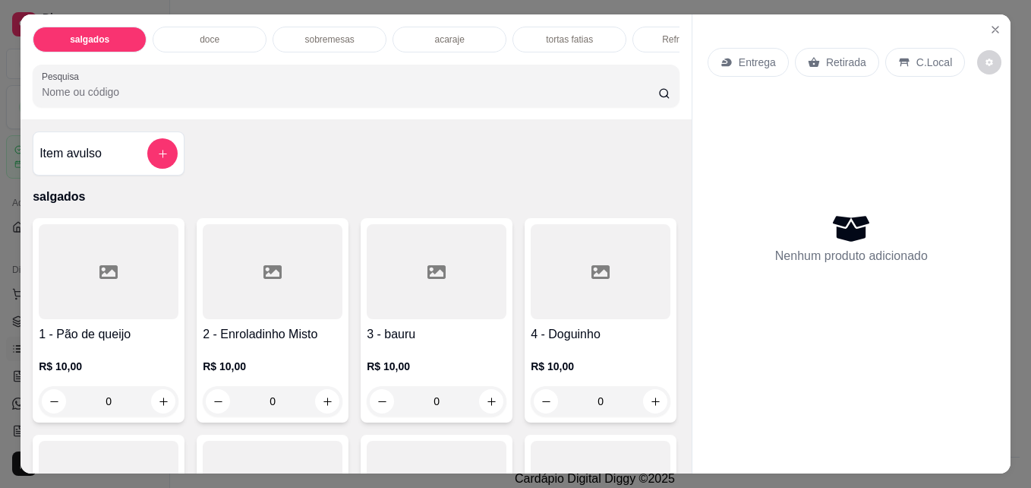
click at [219, 30] on div "doce" at bounding box center [210, 40] width 114 height 26
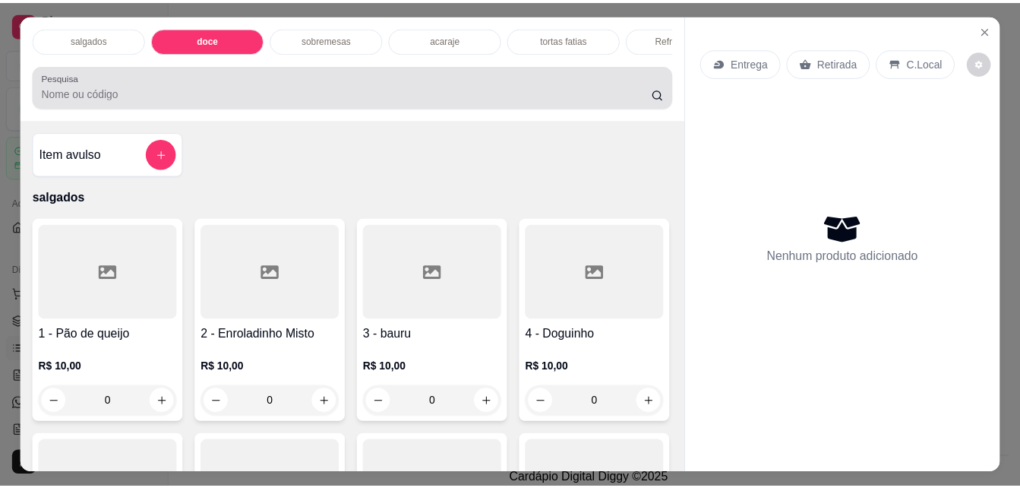
scroll to position [39, 0]
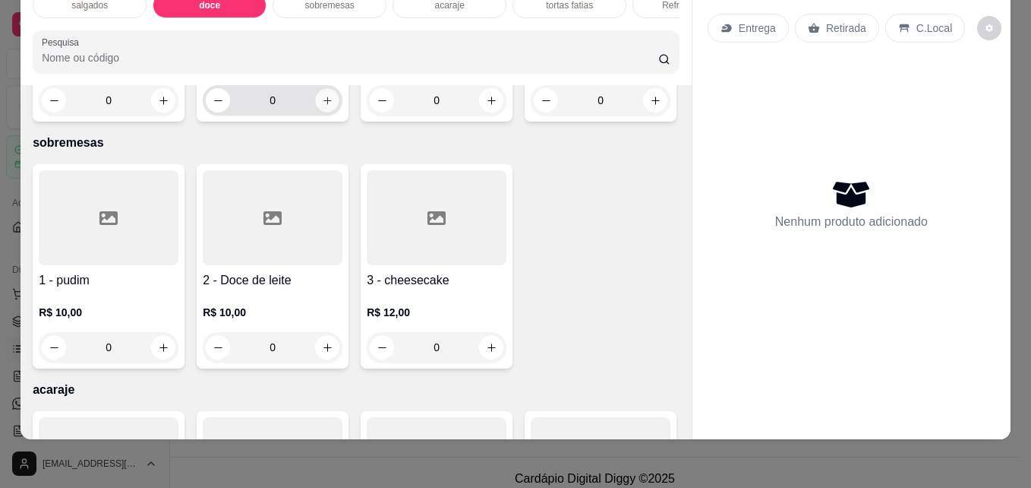
click at [322, 106] on icon "increase-product-quantity" at bounding box center [327, 100] width 11 height 11
type input "1"
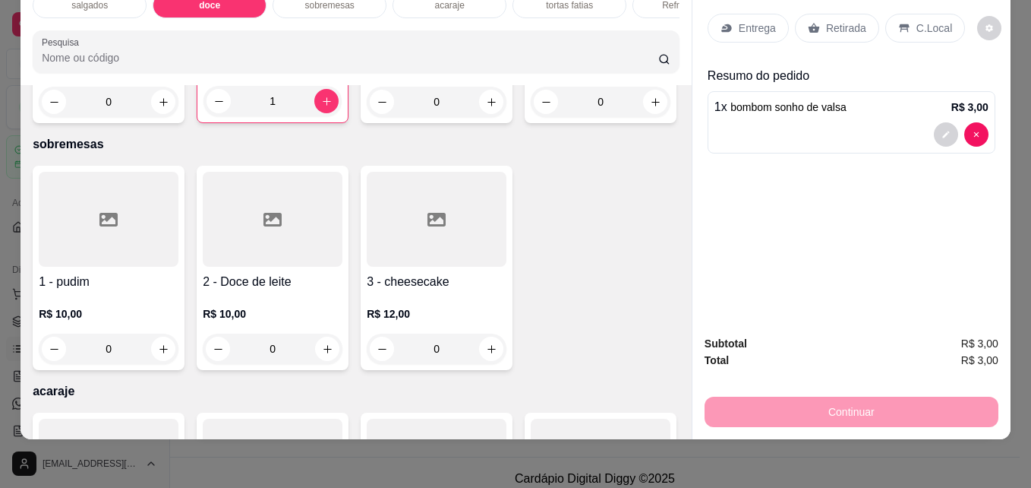
click at [836, 24] on p "Retirada" at bounding box center [846, 28] width 40 height 15
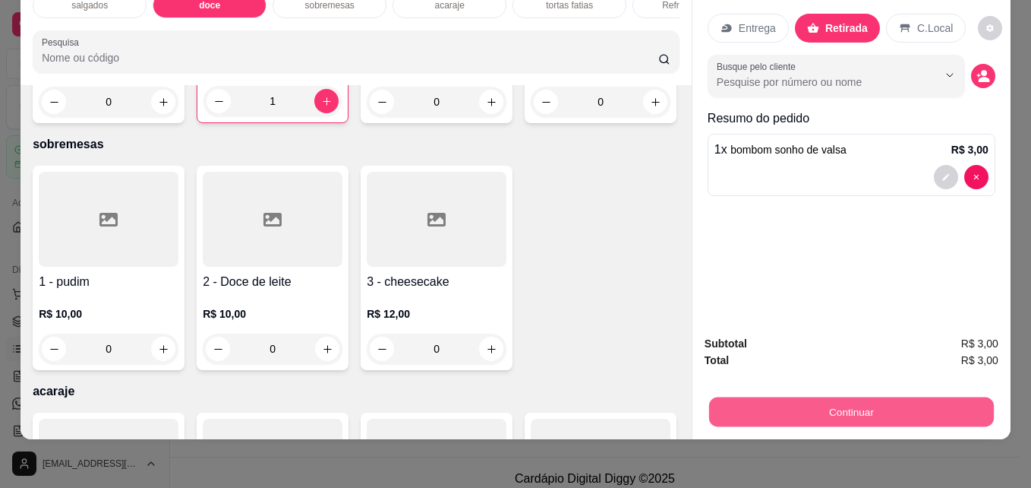
click at [832, 396] on button "Continuar" at bounding box center [851, 411] width 285 height 30
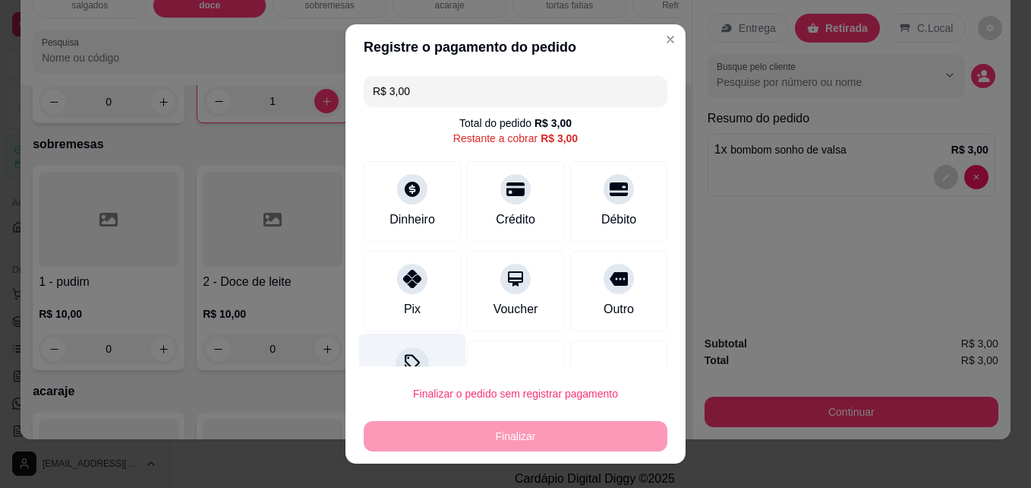
click at [402, 362] on icon at bounding box center [412, 364] width 20 height 20
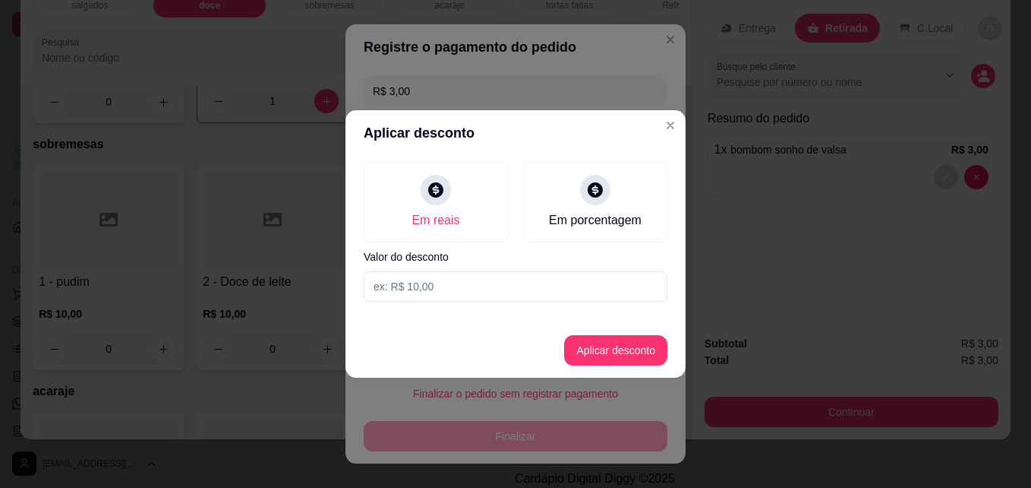
click at [414, 285] on input at bounding box center [516, 286] width 304 height 30
type input "0,50"
click at [589, 339] on button "Aplicar desconto" at bounding box center [616, 351] width 99 height 30
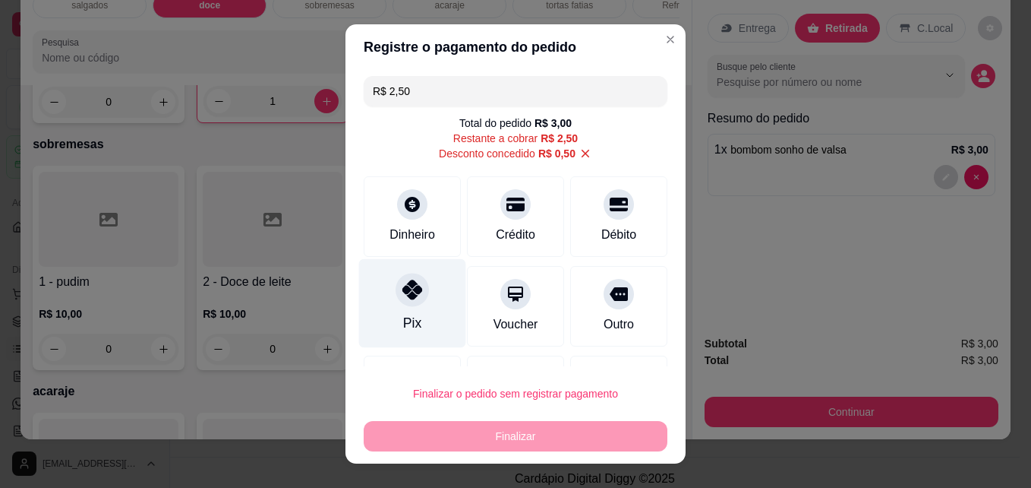
click at [416, 297] on div at bounding box center [412, 289] width 33 height 33
type input "R$ 0,00"
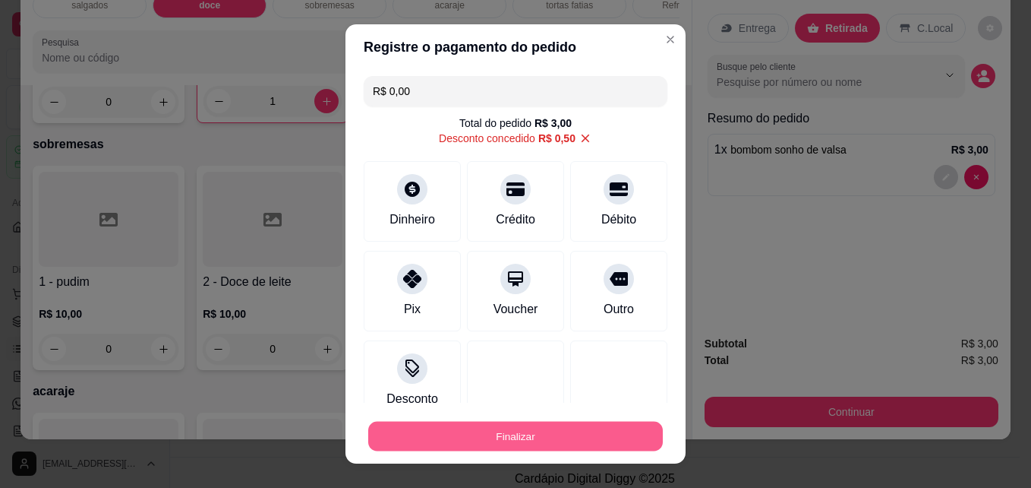
click at [465, 449] on button "Finalizar" at bounding box center [515, 436] width 295 height 30
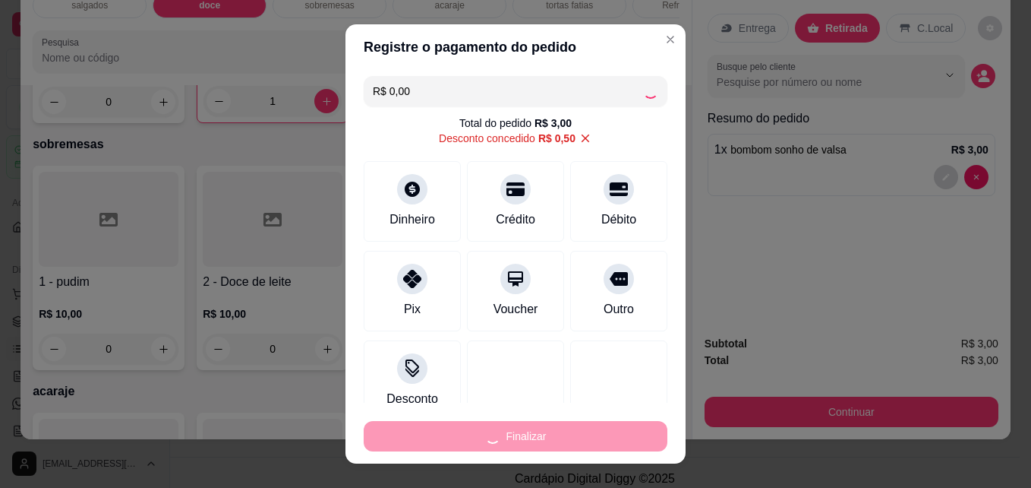
type input "0"
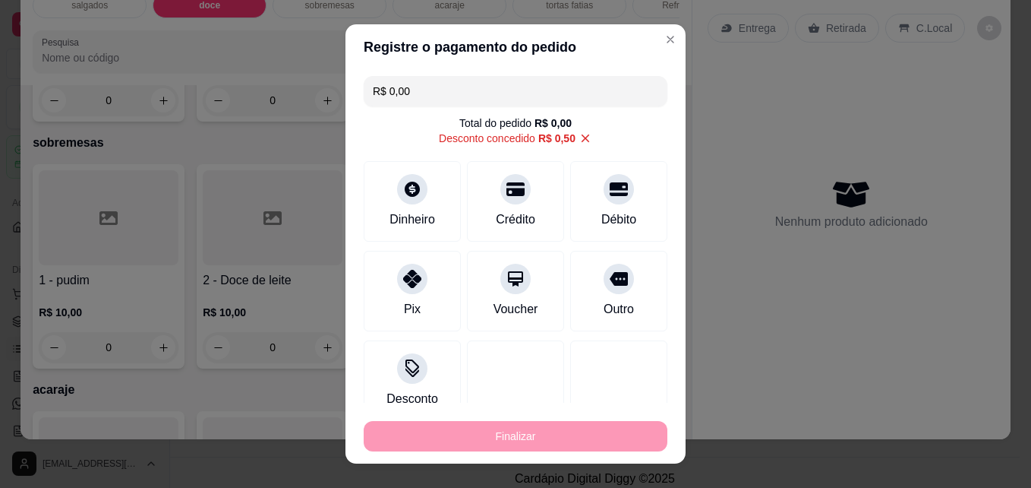
type input "-R$ 3,00"
